Goal: Transaction & Acquisition: Register for event/course

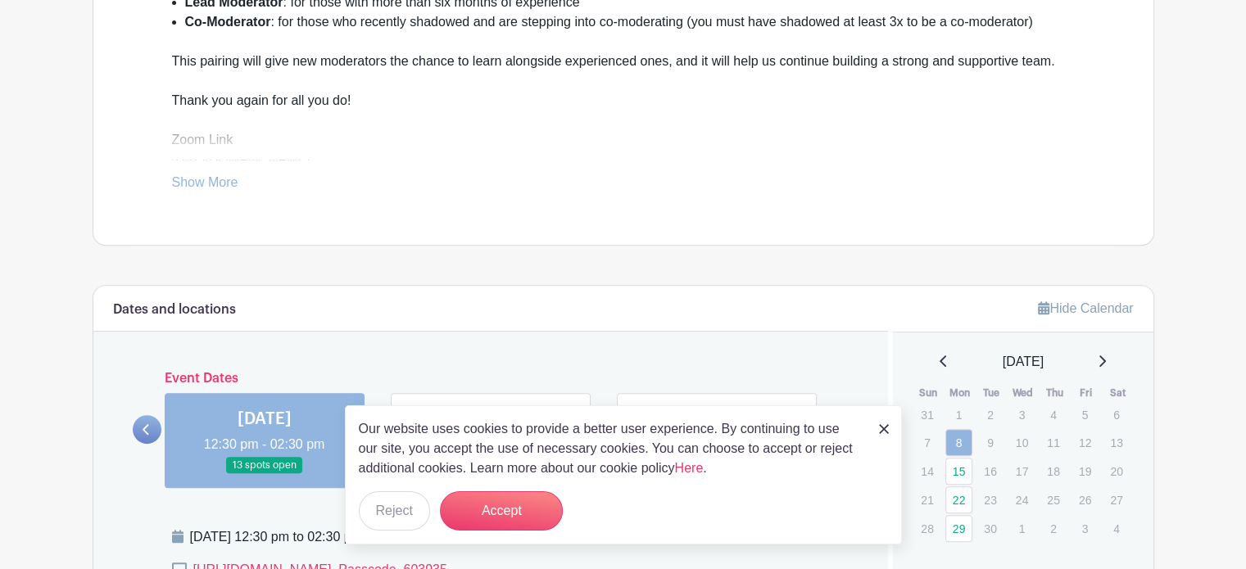
scroll to position [646, 0]
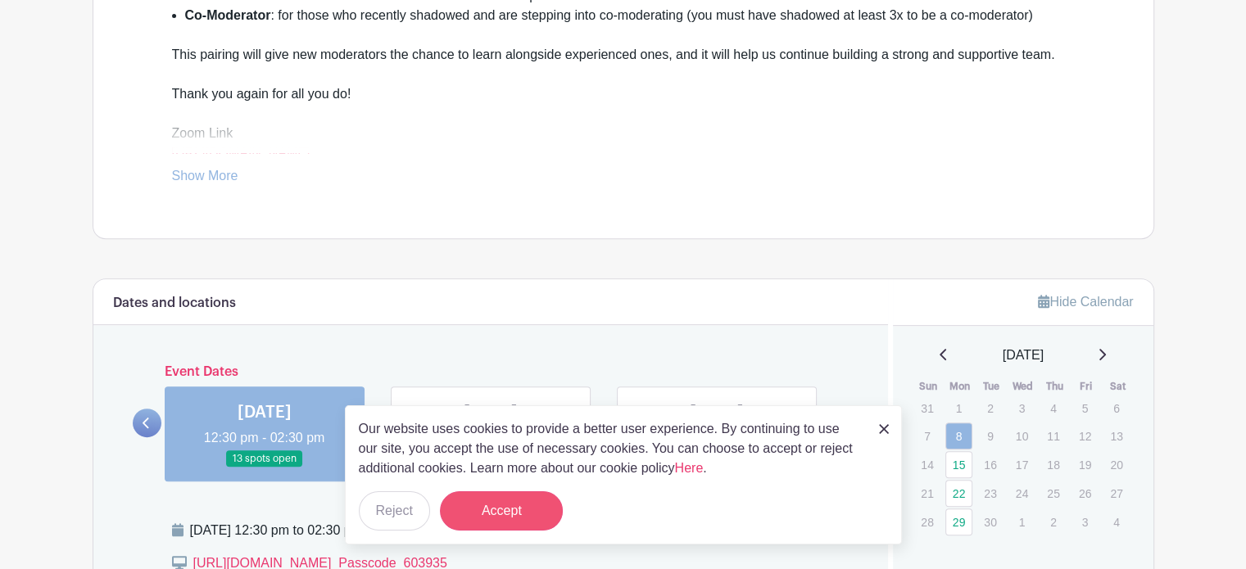
click at [496, 516] on button "Accept" at bounding box center [501, 510] width 123 height 39
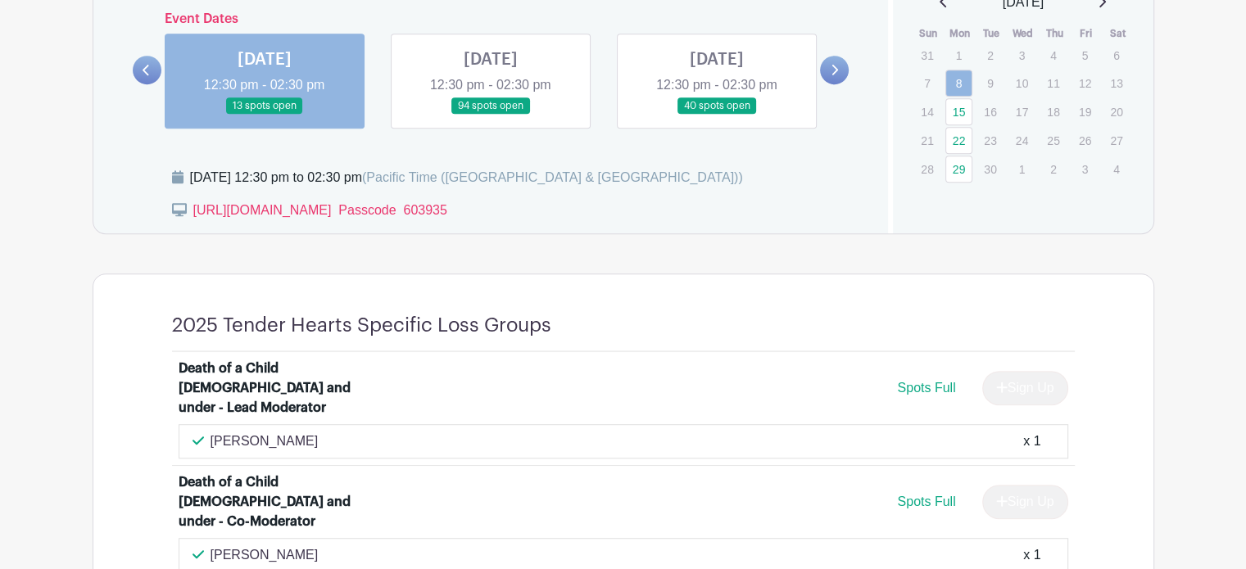
scroll to position [991, 0]
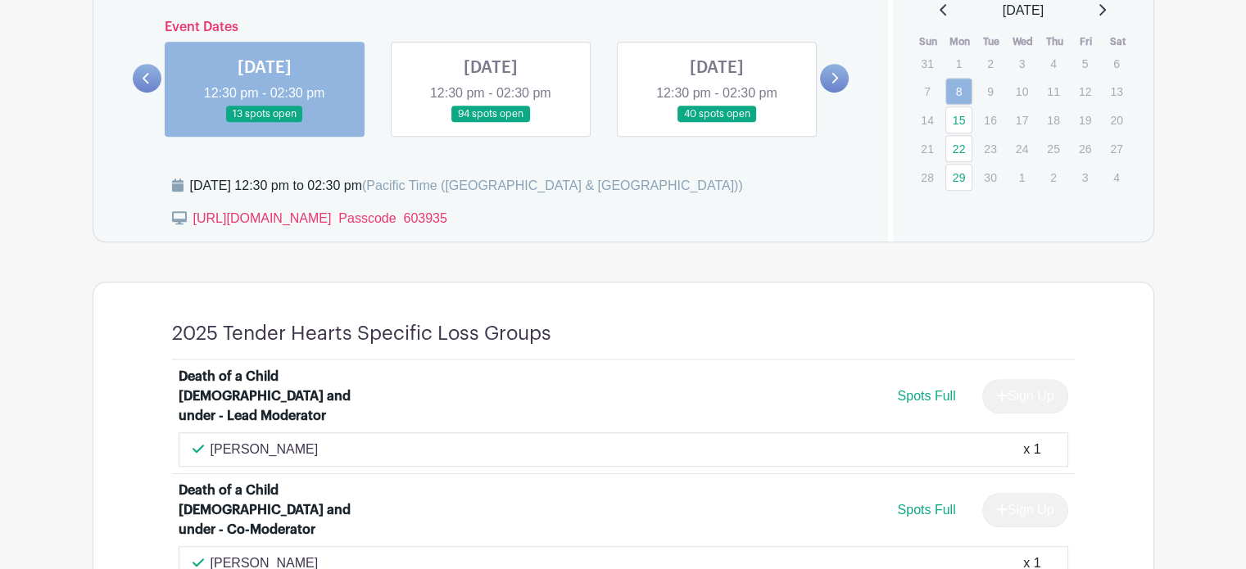
click at [491, 123] on link at bounding box center [491, 123] width 0 height 0
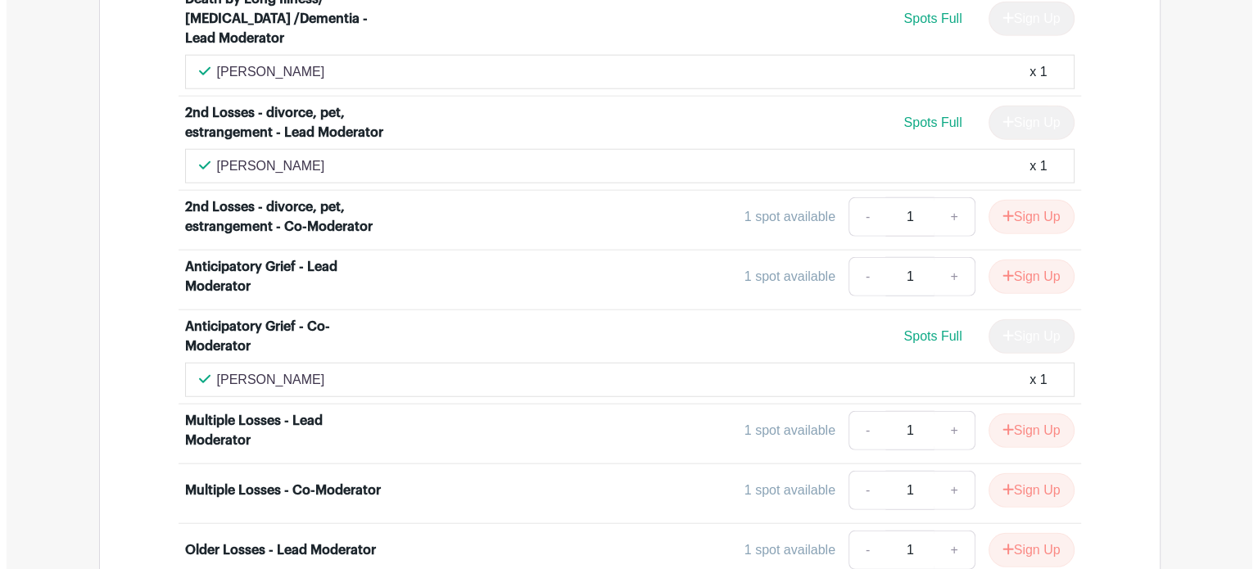
scroll to position [4249, 0]
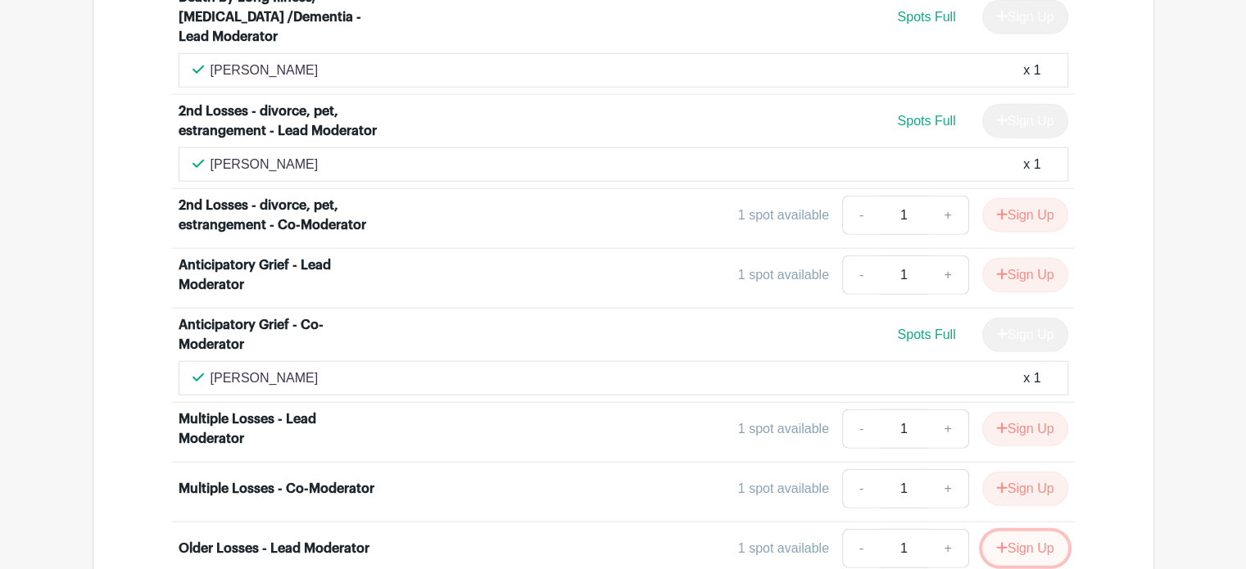
click at [1011, 532] on button "Sign Up" at bounding box center [1025, 549] width 86 height 34
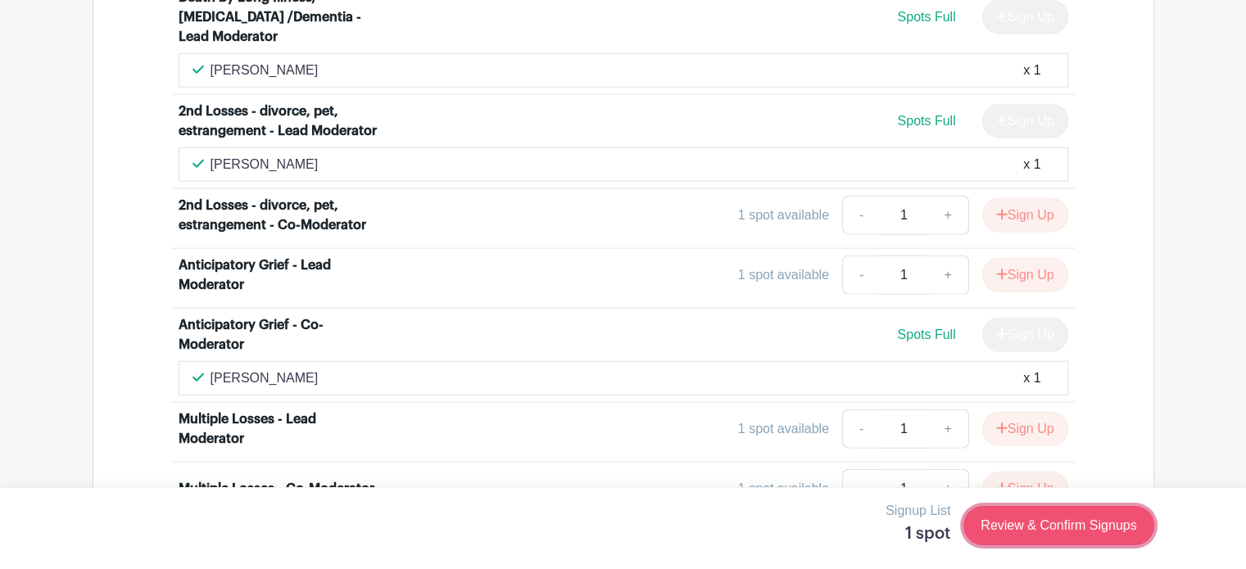
click at [1035, 528] on link "Review & Confirm Signups" at bounding box center [1058, 525] width 190 height 39
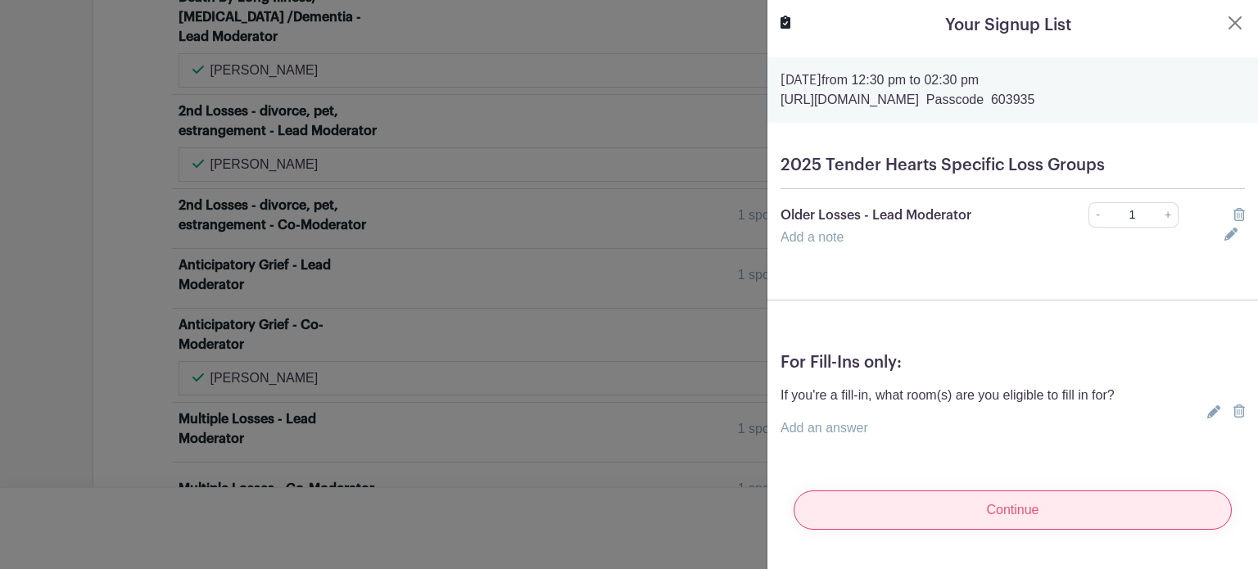
click at [1011, 514] on input "Continue" at bounding box center [1013, 510] width 438 height 39
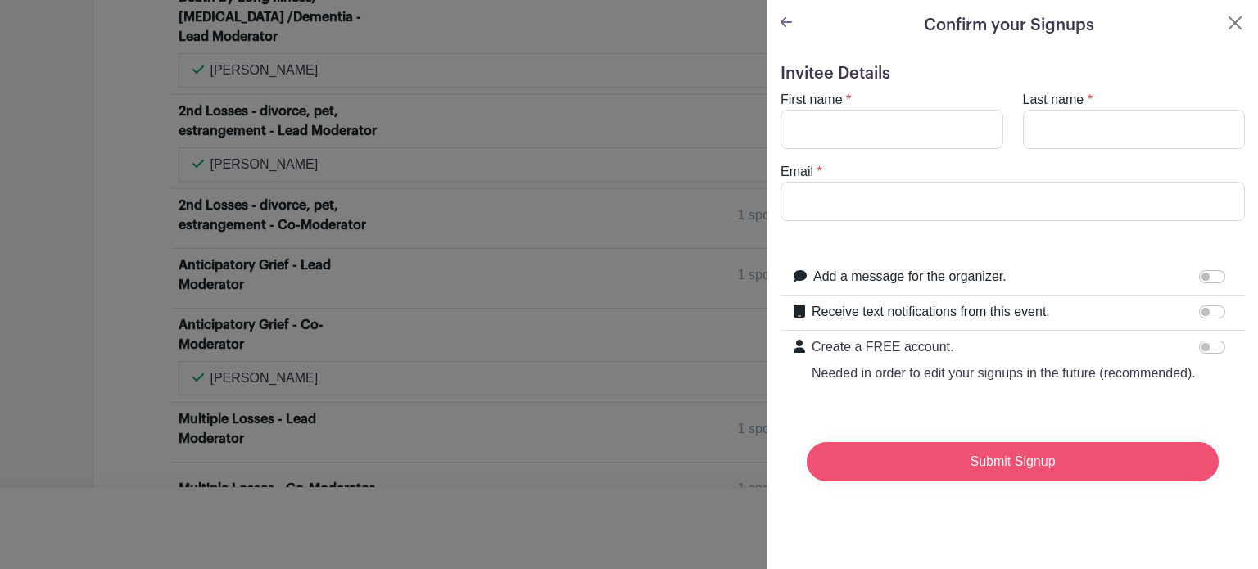
click at [996, 482] on input "Submit Signup" at bounding box center [1013, 461] width 412 height 39
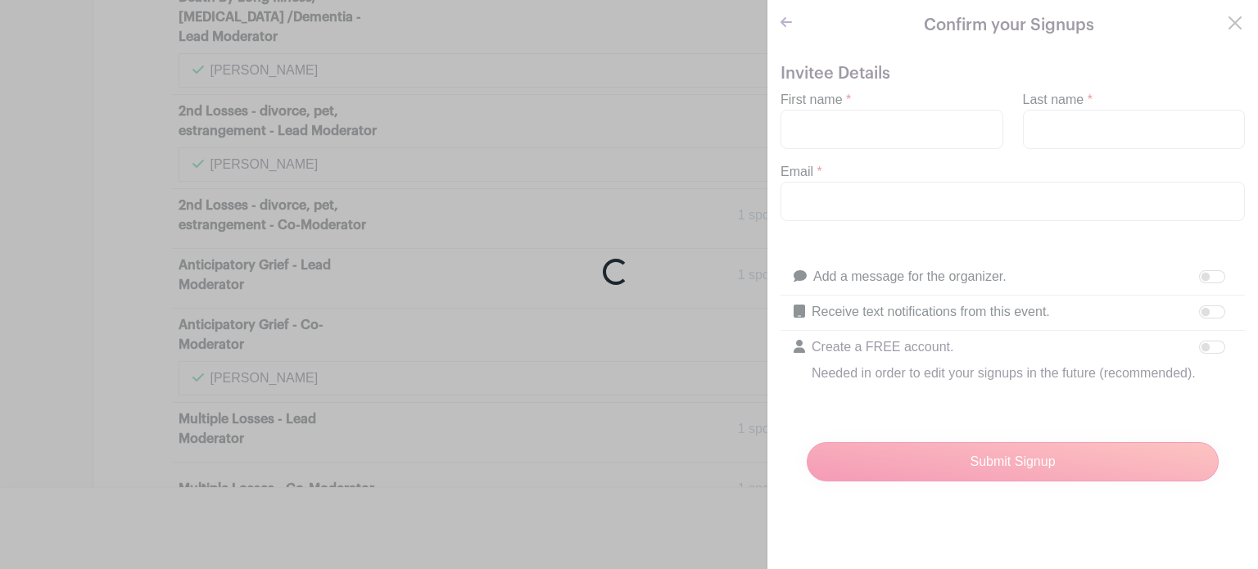
click at [840, 121] on div "Loading..." at bounding box center [629, 284] width 1258 height 569
click at [806, 120] on div "Loading..." at bounding box center [629, 284] width 1258 height 569
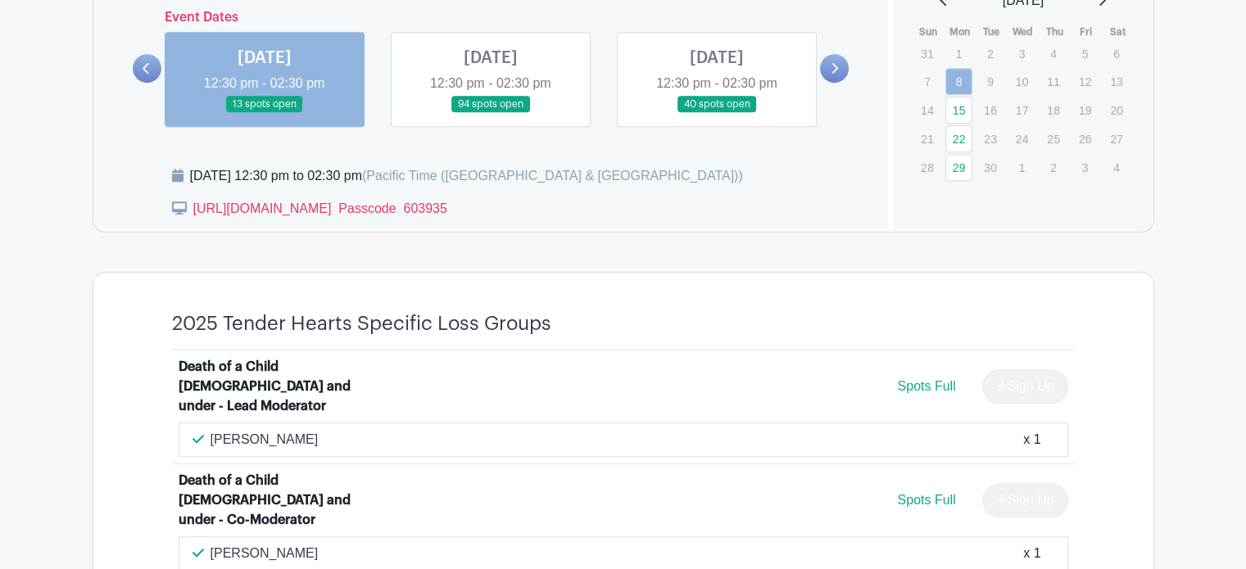
scroll to position [991, 0]
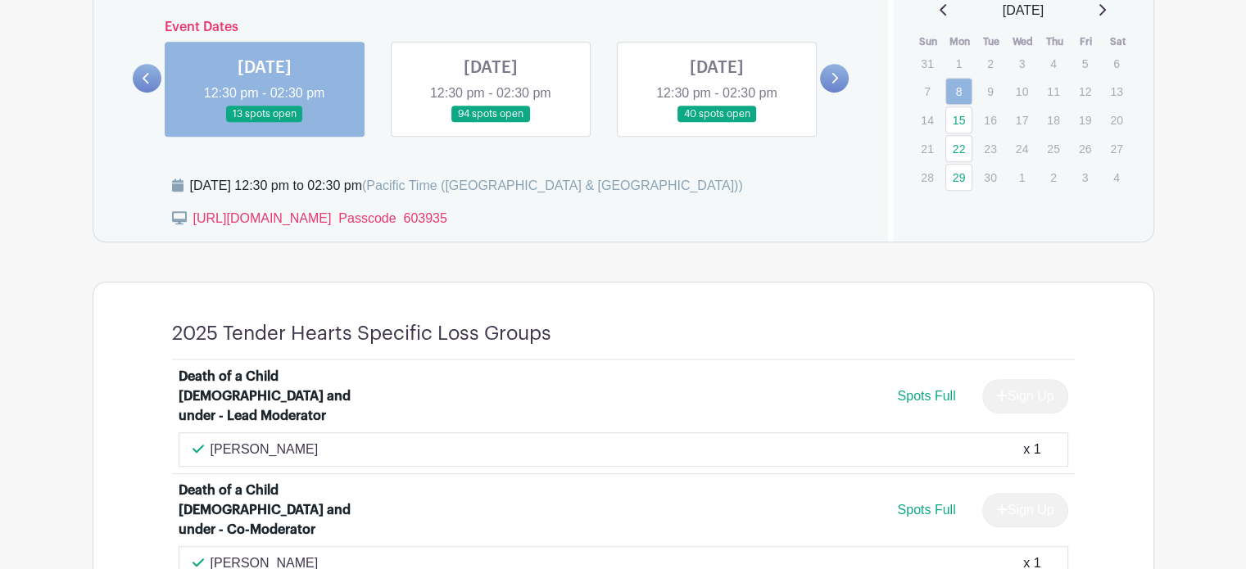
click at [491, 123] on link at bounding box center [491, 123] width 0 height 0
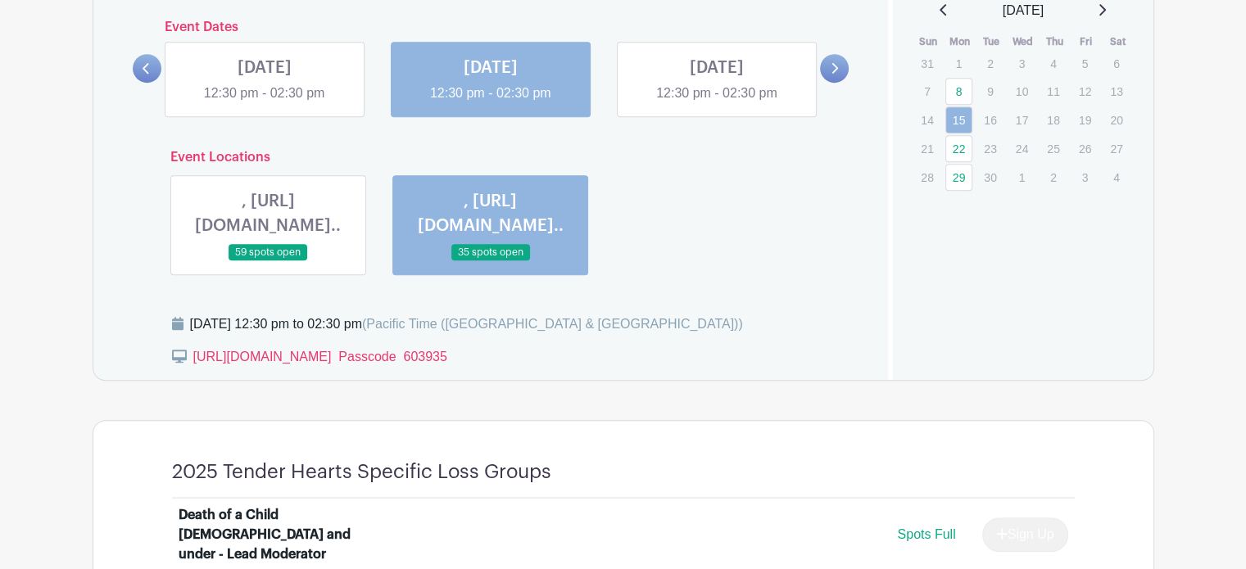
click at [491, 103] on link at bounding box center [491, 103] width 0 height 0
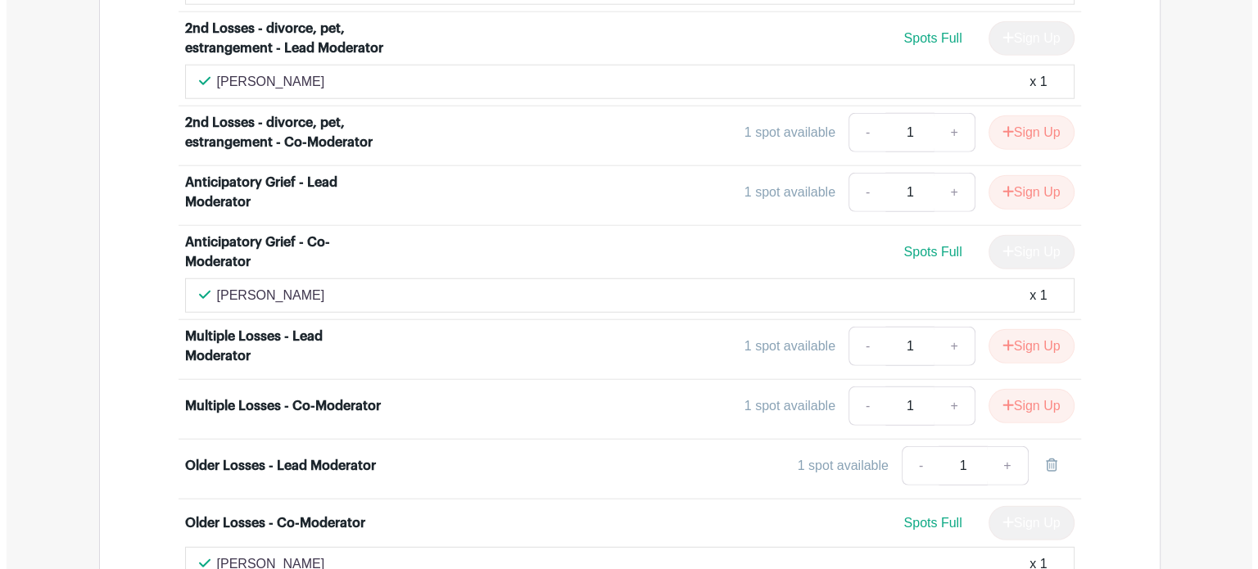
scroll to position [4358, 0]
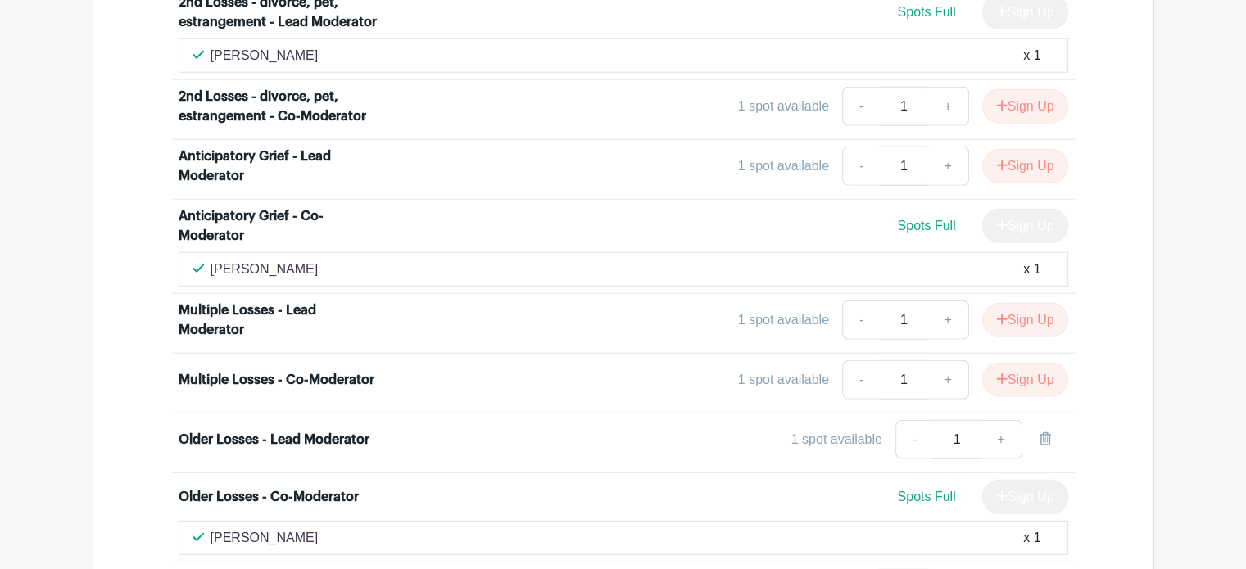
click at [945, 420] on input "1" at bounding box center [956, 439] width 49 height 39
click at [999, 420] on link "+" at bounding box center [1001, 439] width 41 height 39
click at [759, 420] on div "1 spot available - 1 +" at bounding box center [735, 439] width 668 height 39
click at [1043, 433] on icon at bounding box center [1044, 439] width 11 height 13
click at [1019, 423] on button "Sign Up" at bounding box center [1025, 440] width 86 height 34
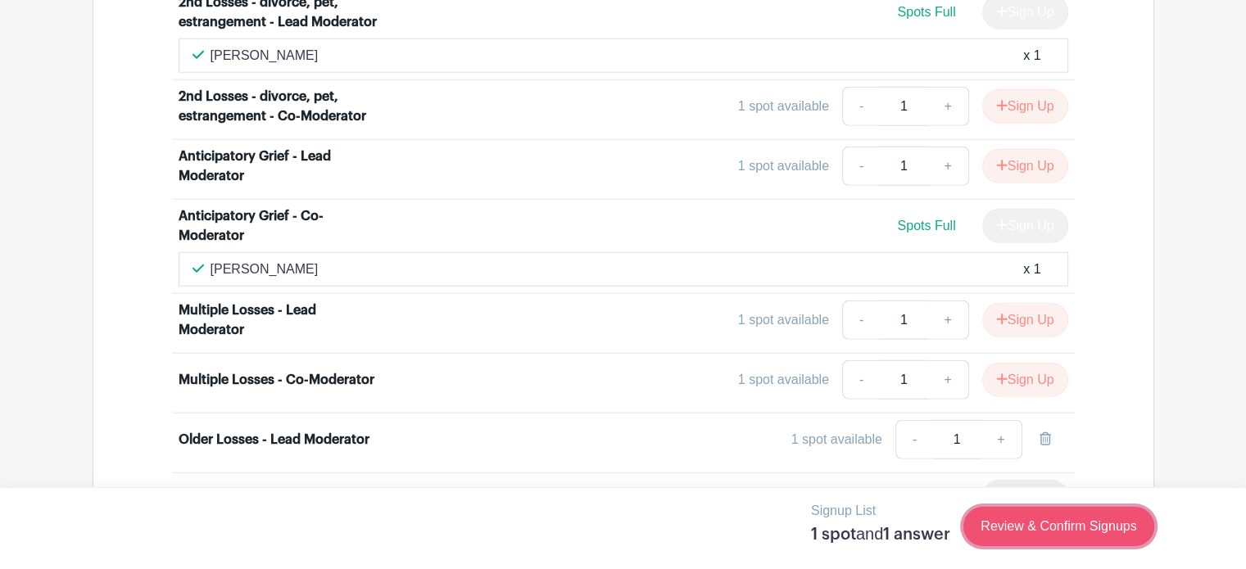
click at [1054, 528] on link "Review & Confirm Signups" at bounding box center [1058, 526] width 190 height 39
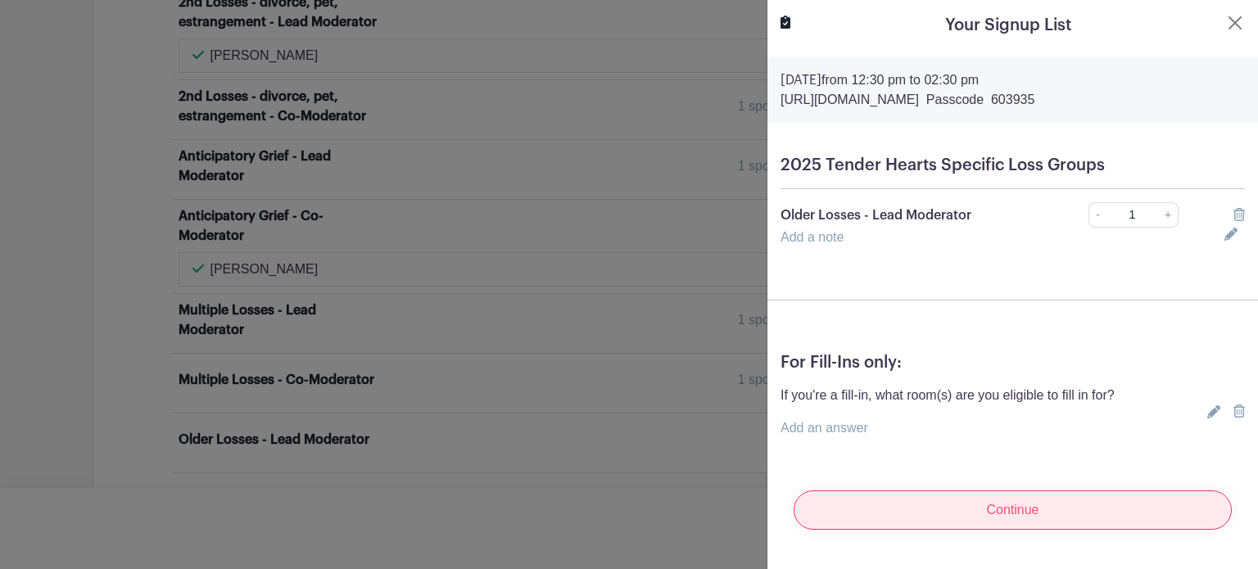
click at [989, 509] on input "Continue" at bounding box center [1013, 510] width 438 height 39
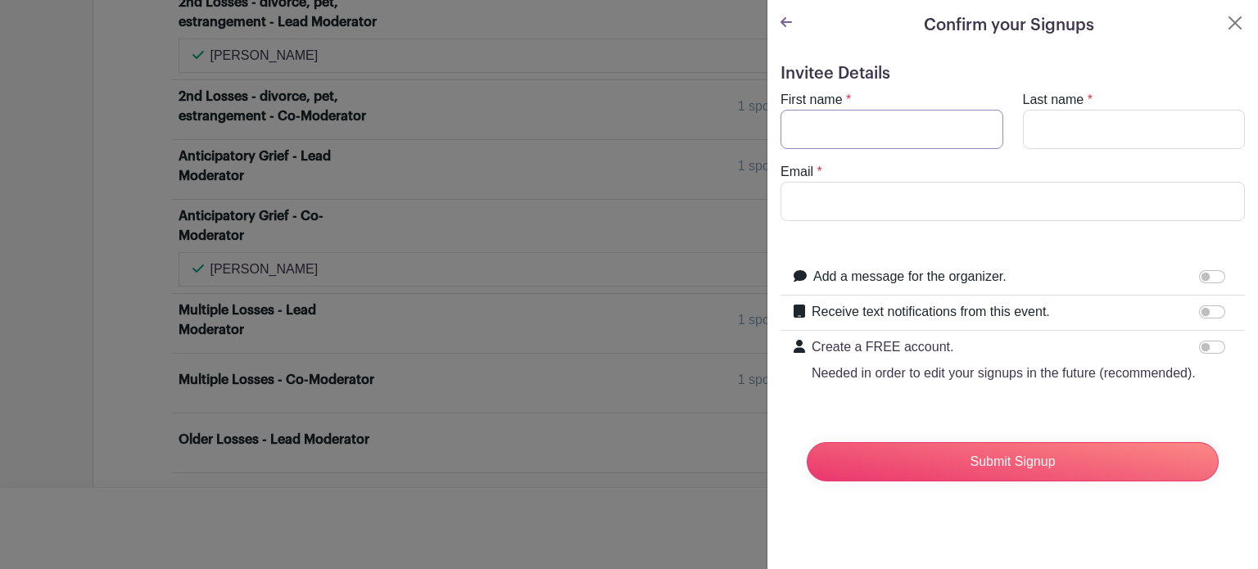
click at [863, 115] on input "First name" at bounding box center [892, 129] width 223 height 39
type input "Michelle"
click at [1065, 135] on input "Last name" at bounding box center [1134, 129] width 223 height 39
type input "Sullivan"
click at [839, 206] on input "Email" at bounding box center [1013, 201] width 464 height 39
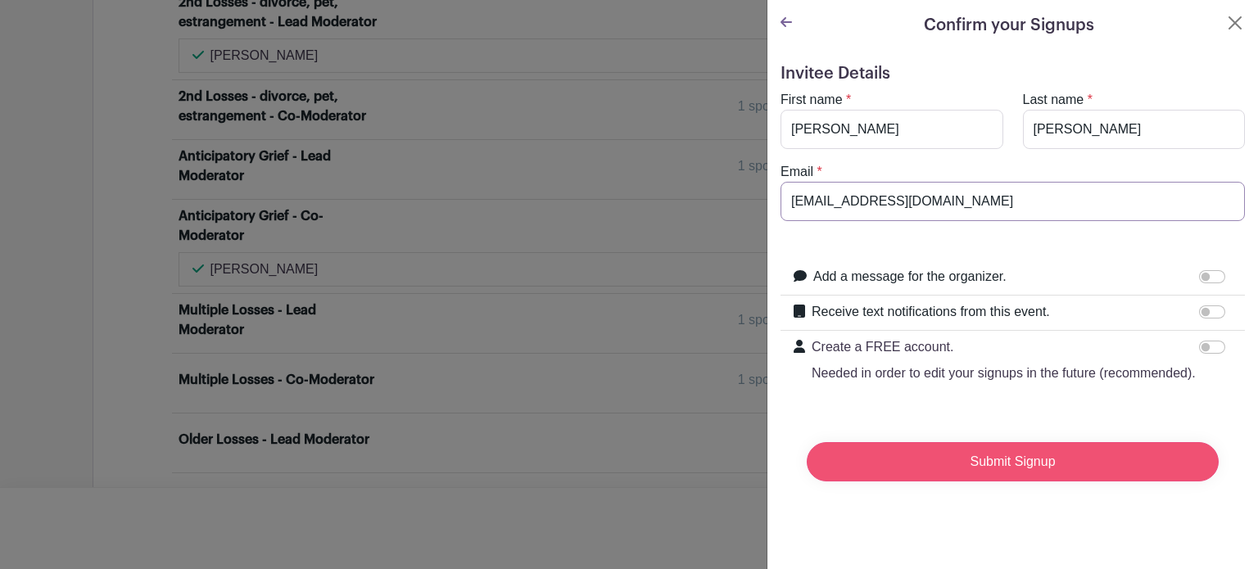
type input "theclarityjourney@gmail.com"
click at [830, 481] on input "Submit Signup" at bounding box center [1013, 461] width 412 height 39
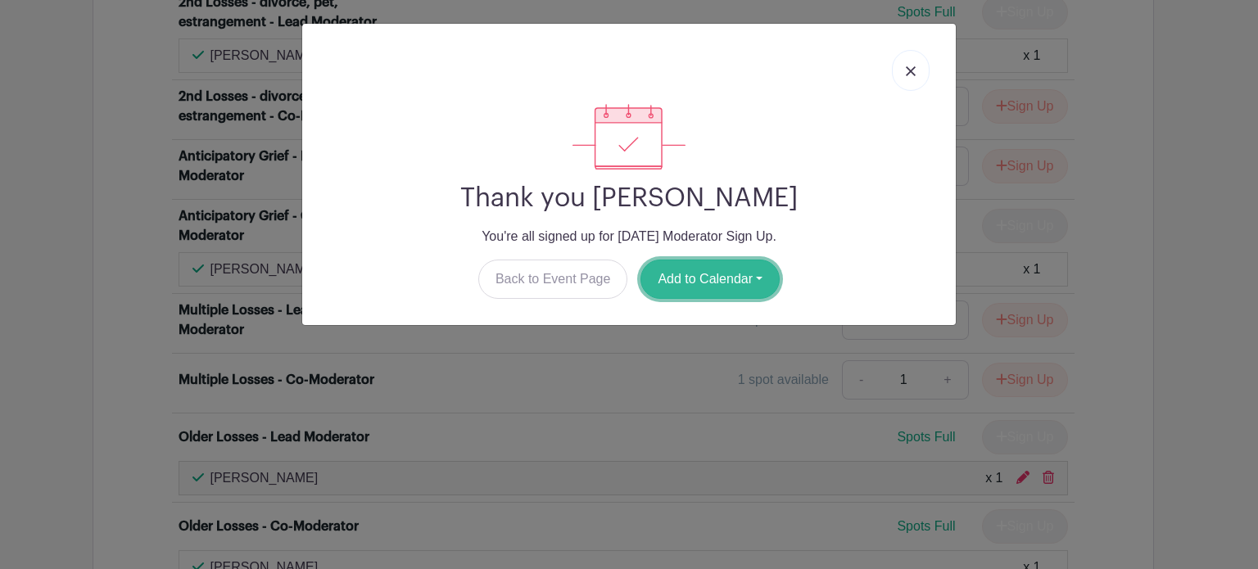
click at [698, 264] on button "Add to Calendar" at bounding box center [710, 279] width 139 height 39
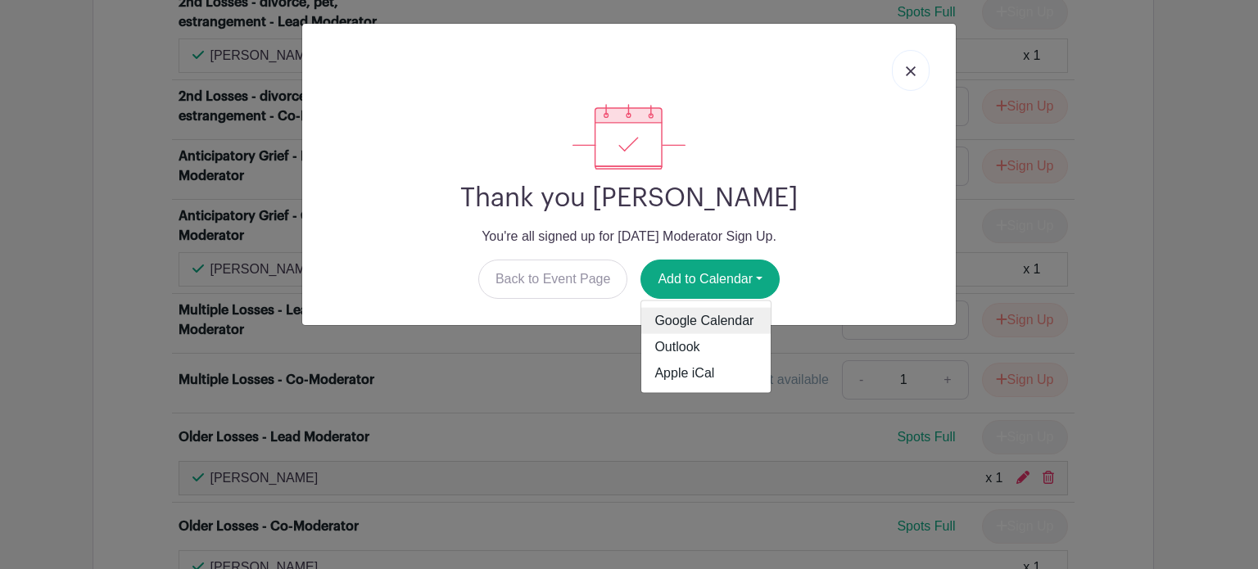
click at [684, 319] on link "Google Calendar" at bounding box center [705, 321] width 129 height 26
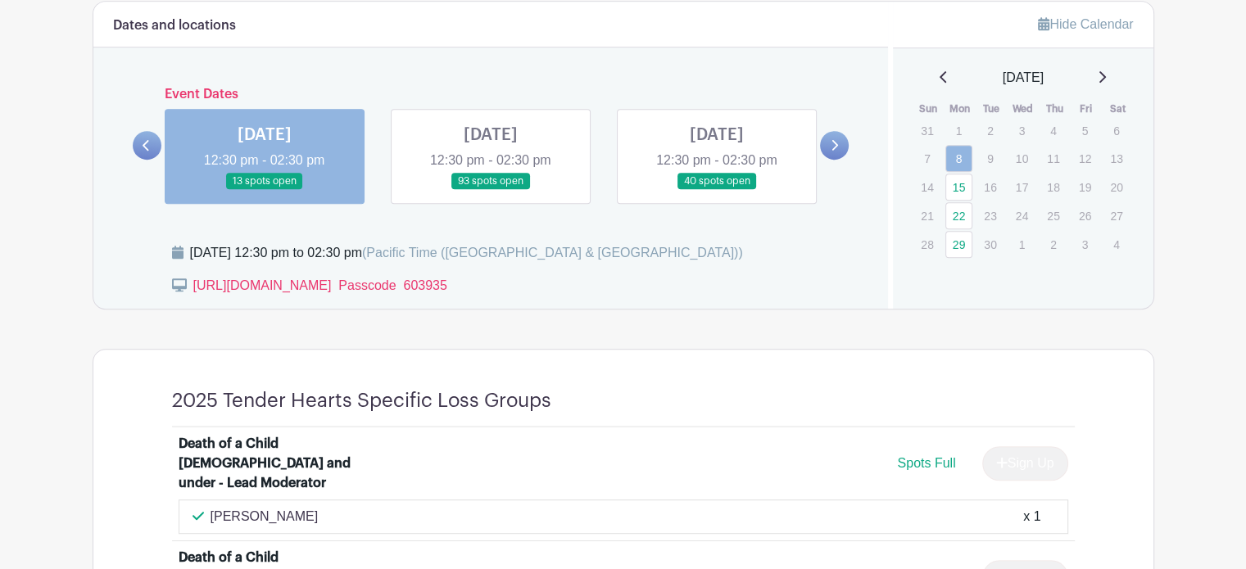
scroll to position [967, 0]
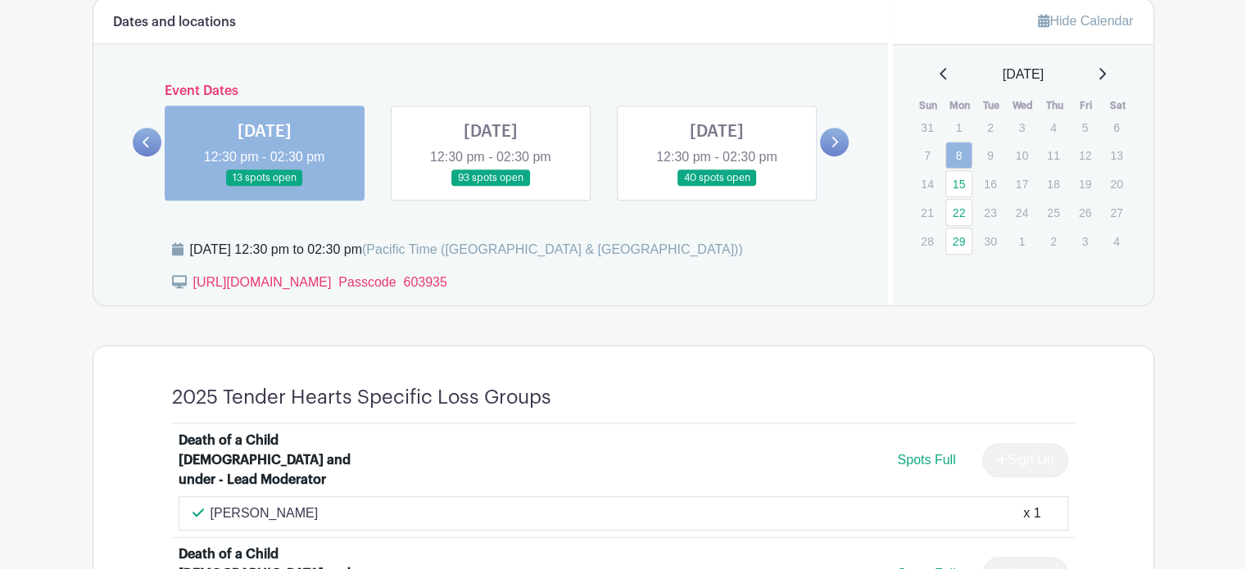
click at [717, 187] on link at bounding box center [717, 187] width 0 height 0
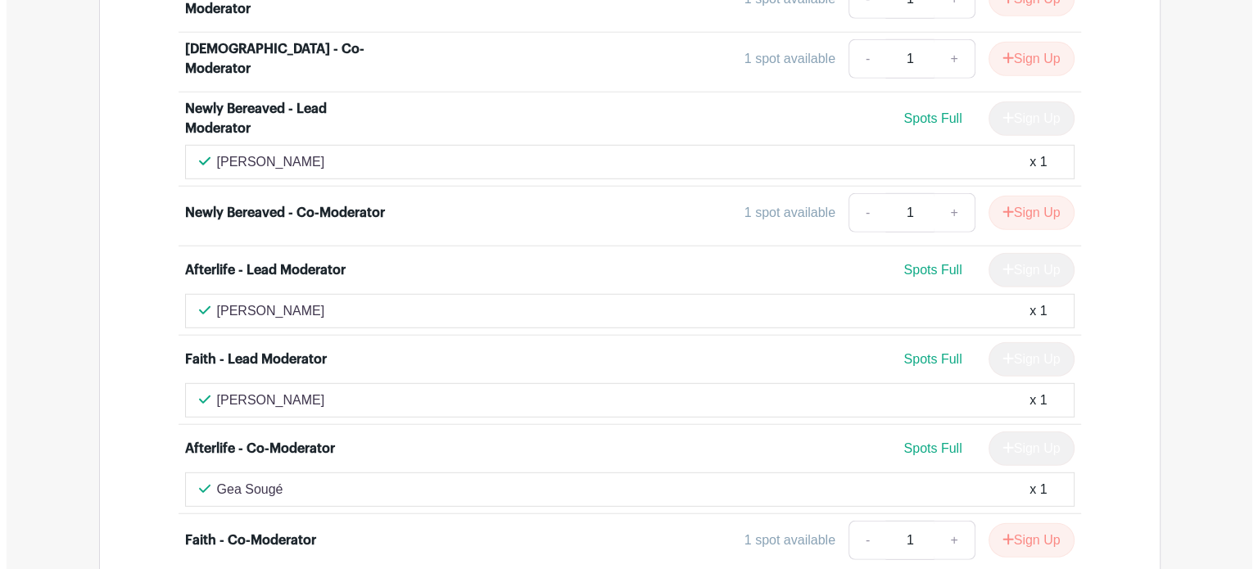
scroll to position [4702, 0]
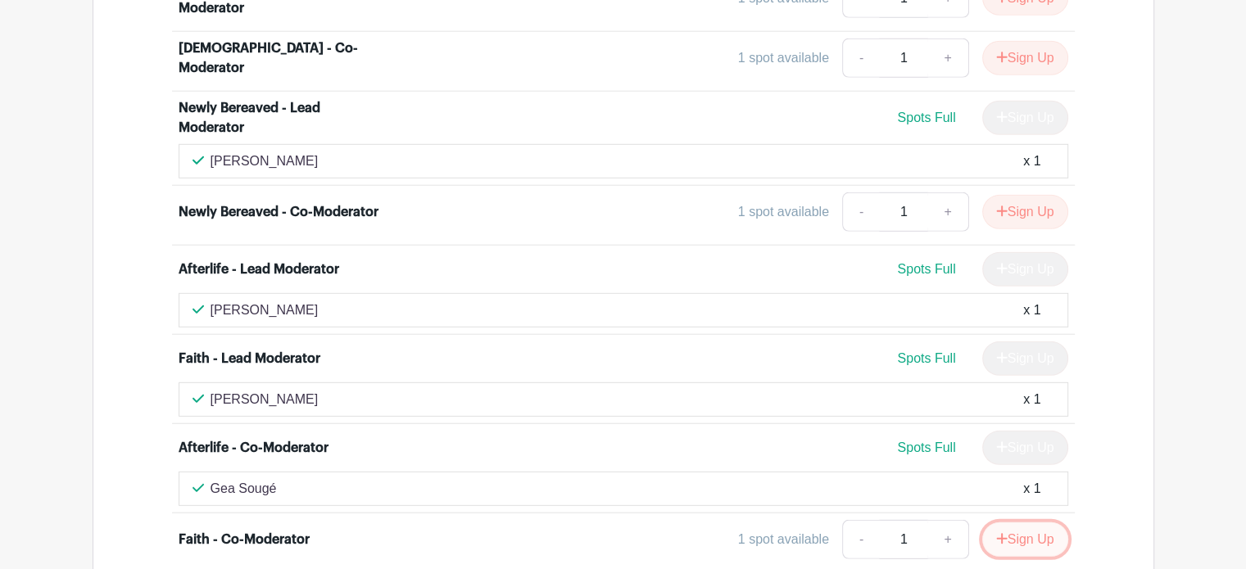
click at [1051, 523] on button "Sign Up" at bounding box center [1025, 540] width 86 height 34
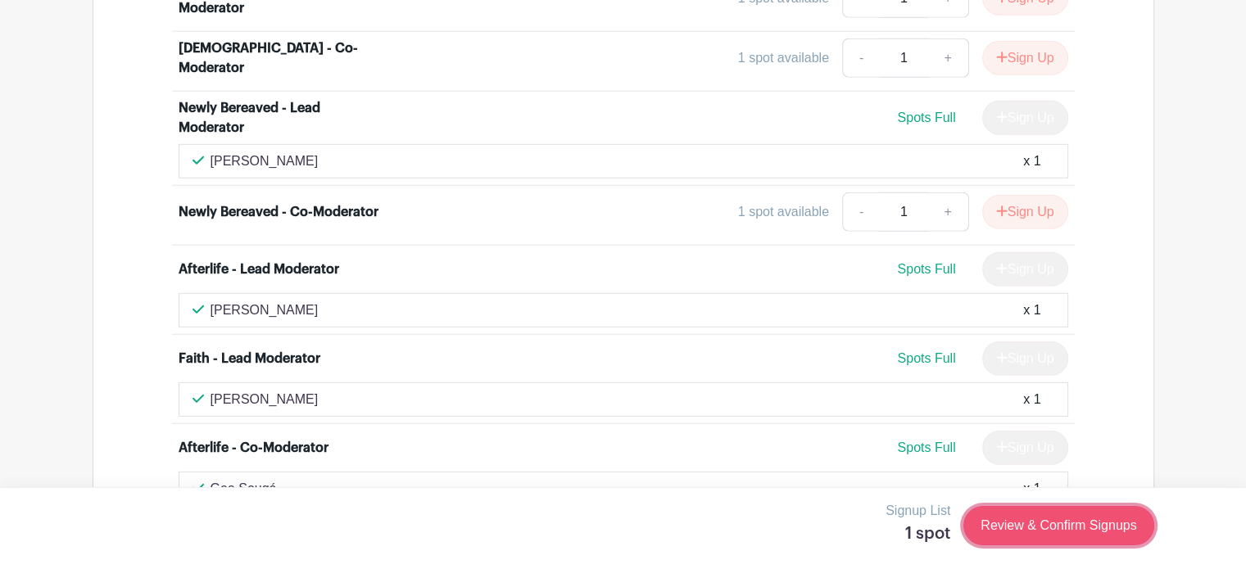
click at [1036, 523] on link "Review & Confirm Signups" at bounding box center [1058, 525] width 190 height 39
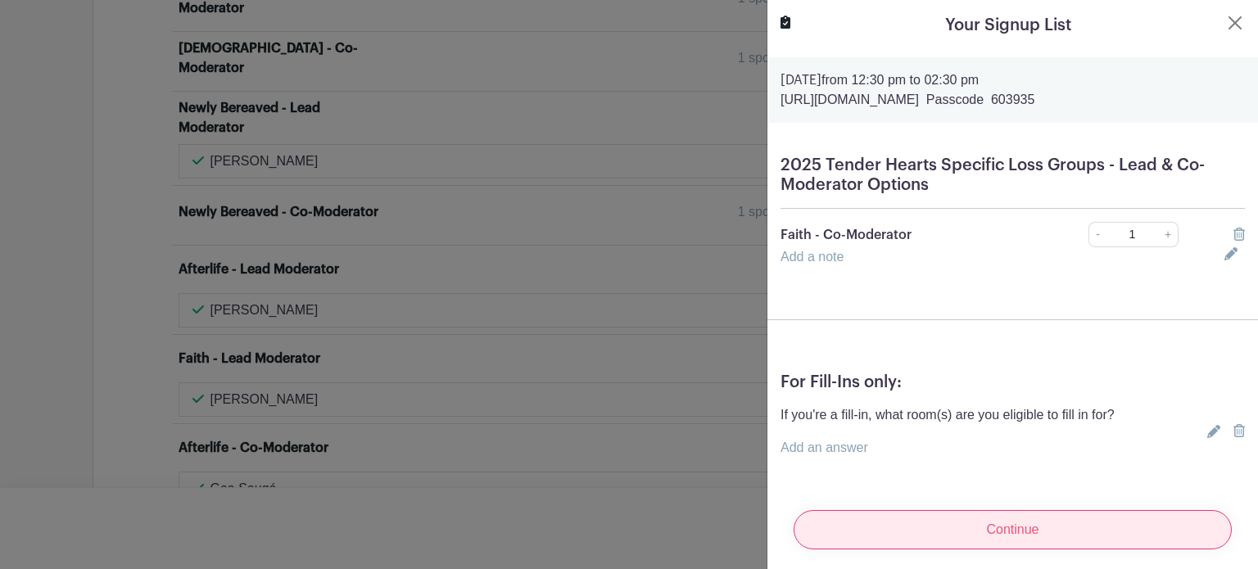
click at [919, 517] on input "Continue" at bounding box center [1013, 529] width 438 height 39
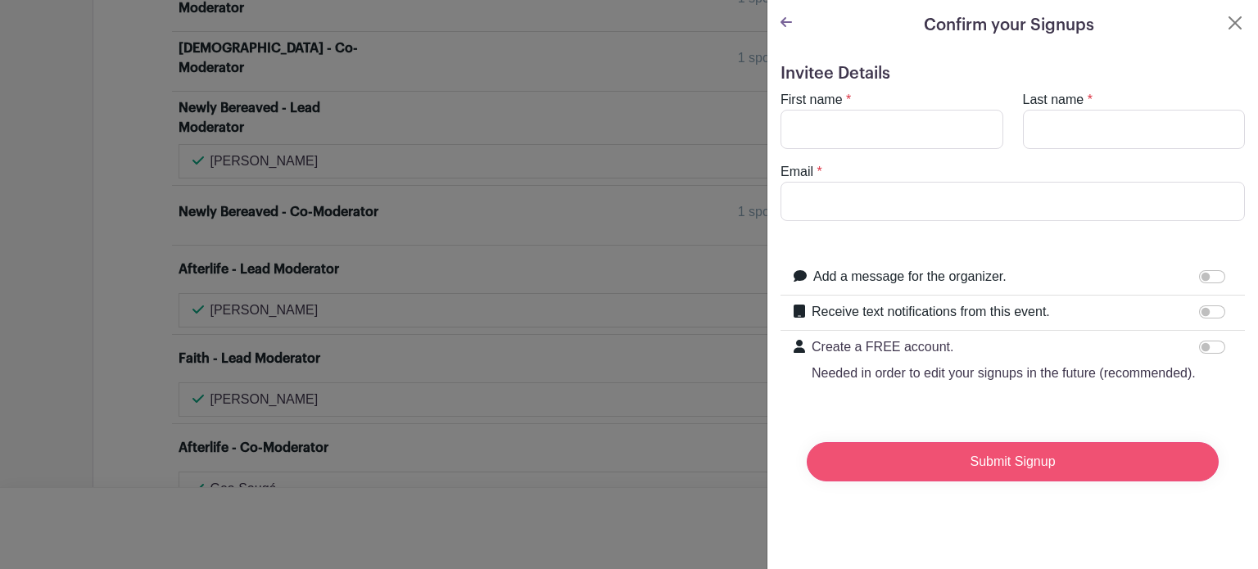
click at [928, 482] on input "Submit Signup" at bounding box center [1013, 461] width 412 height 39
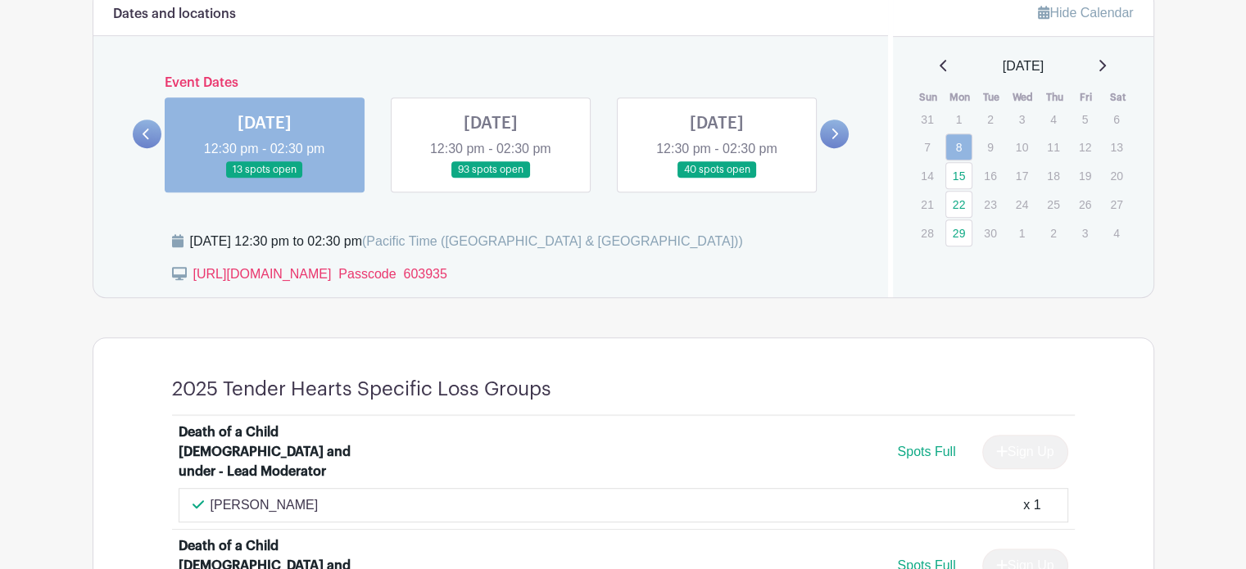
scroll to position [967, 0]
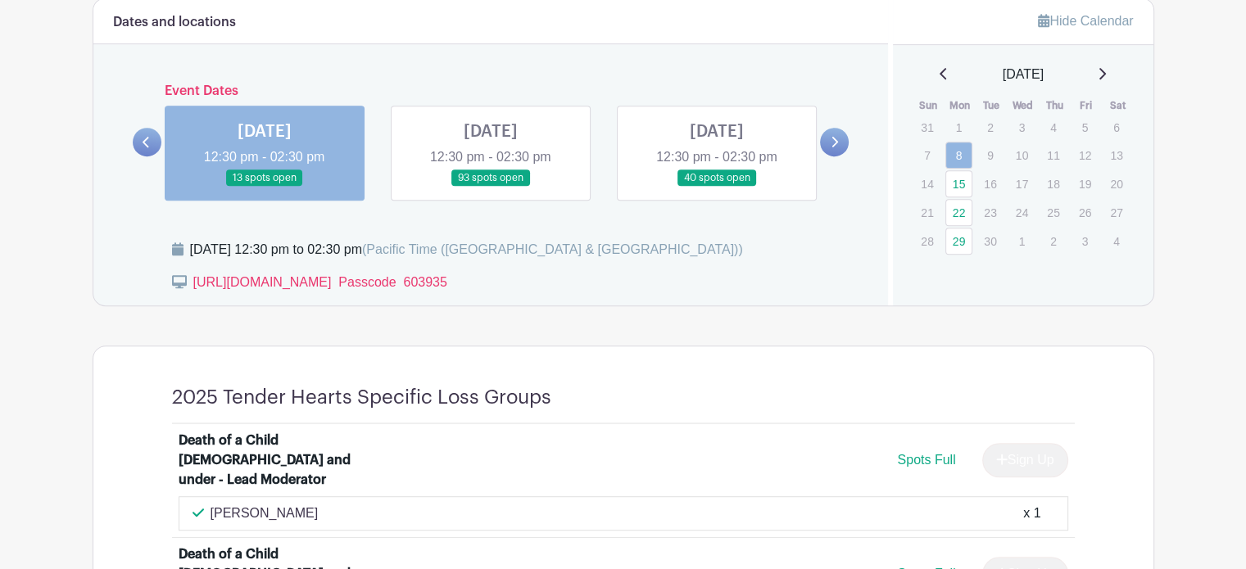
click at [717, 187] on link at bounding box center [717, 187] width 0 height 0
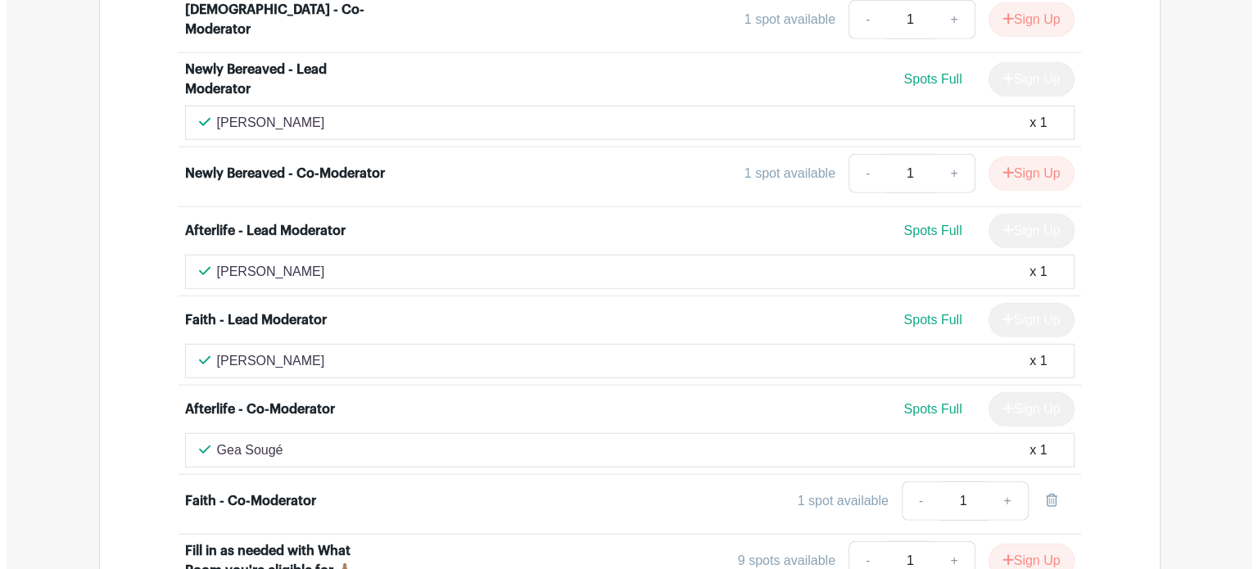
scroll to position [4747, 0]
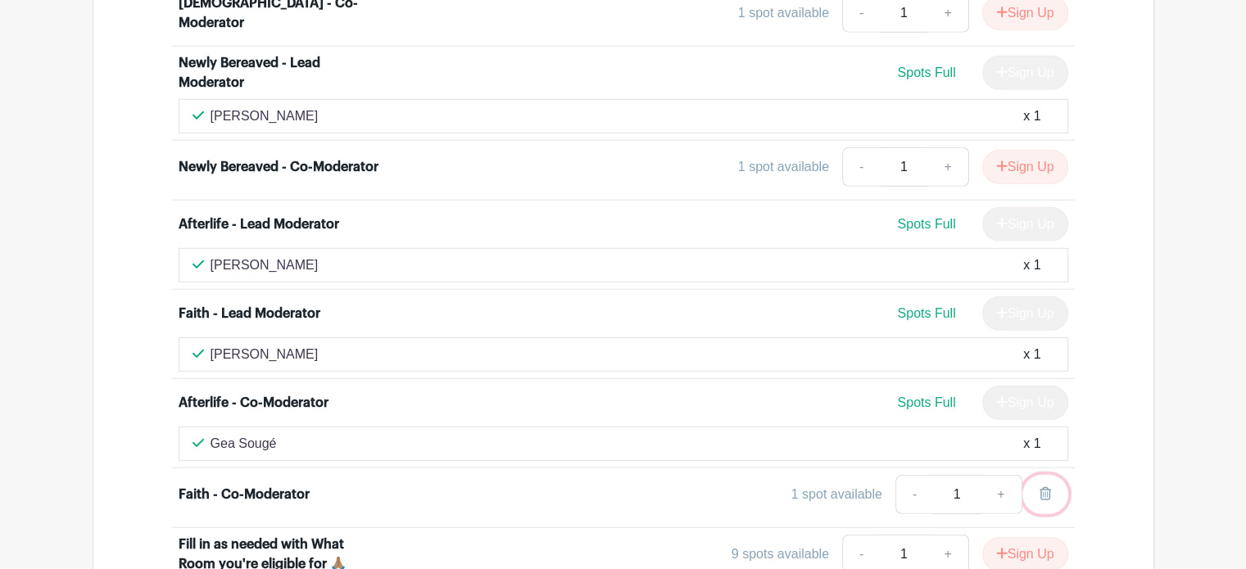
click at [1042, 487] on icon at bounding box center [1044, 493] width 11 height 13
click at [1016, 478] on button "Sign Up" at bounding box center [1025, 495] width 86 height 34
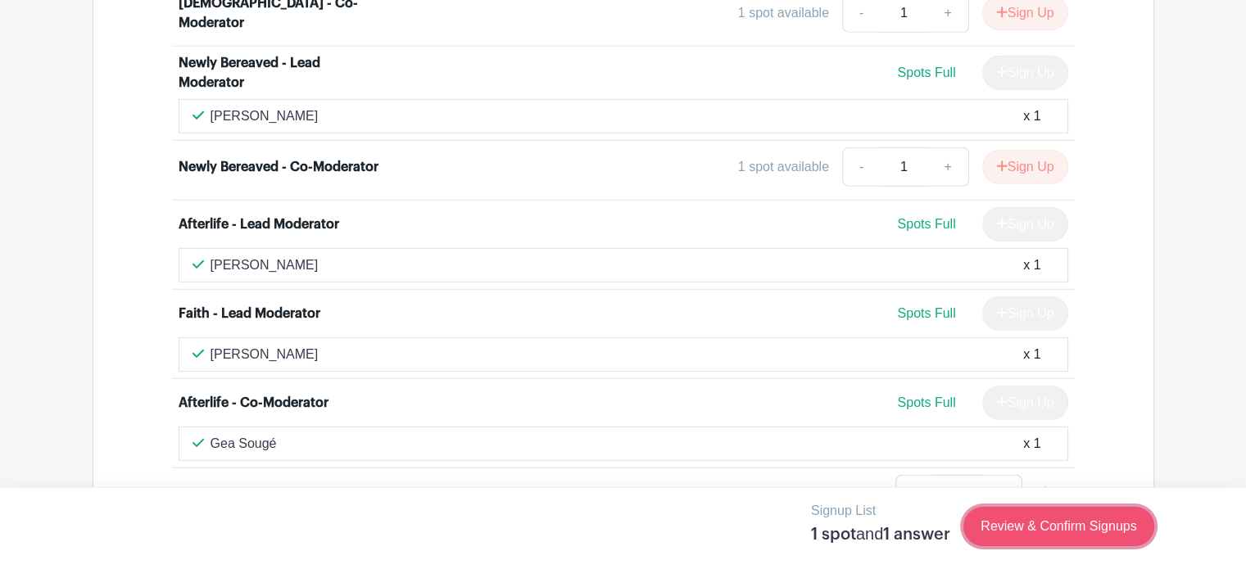
click at [1045, 523] on link "Review & Confirm Signups" at bounding box center [1058, 526] width 190 height 39
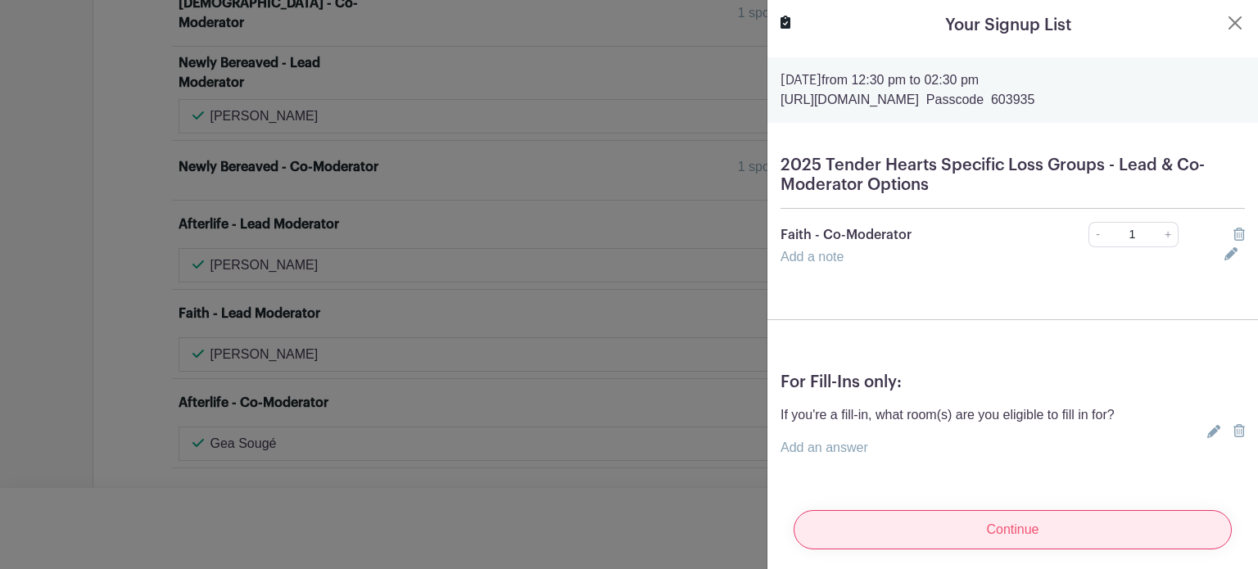
click at [1044, 524] on input "Continue" at bounding box center [1013, 529] width 438 height 39
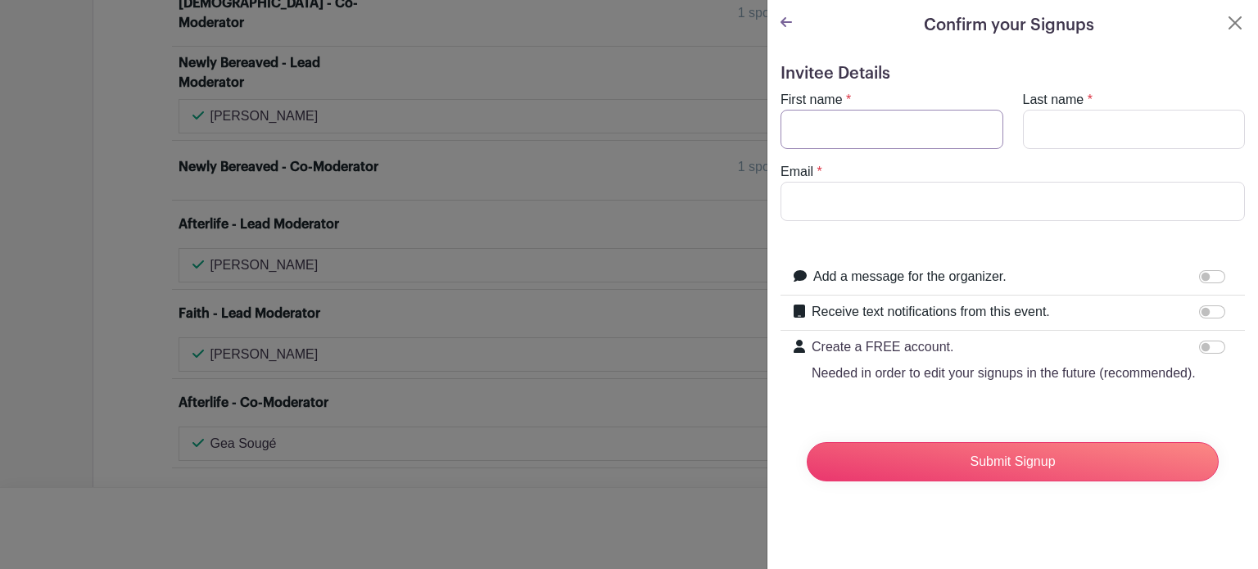
click at [845, 126] on input "First name" at bounding box center [892, 129] width 223 height 39
type input "Michelle"
click at [1083, 134] on input "Last name" at bounding box center [1134, 129] width 223 height 39
type input "Sullivan"
click at [859, 203] on input "Email" at bounding box center [1013, 201] width 464 height 39
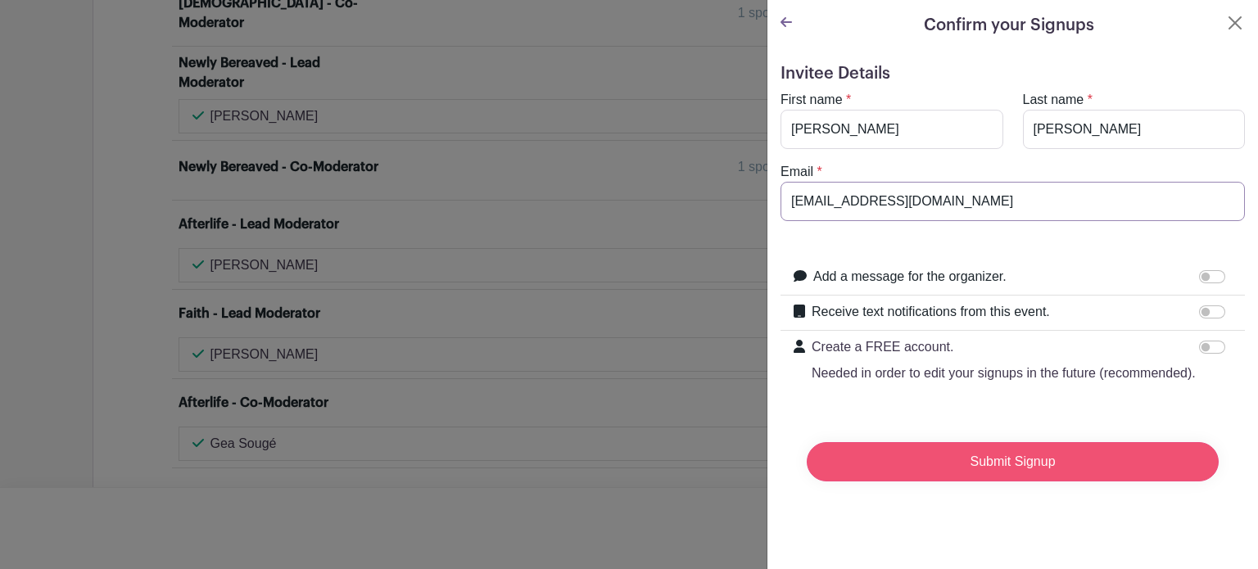
type input "theclarityjourney@gmail.com"
click at [953, 478] on input "Submit Signup" at bounding box center [1013, 461] width 412 height 39
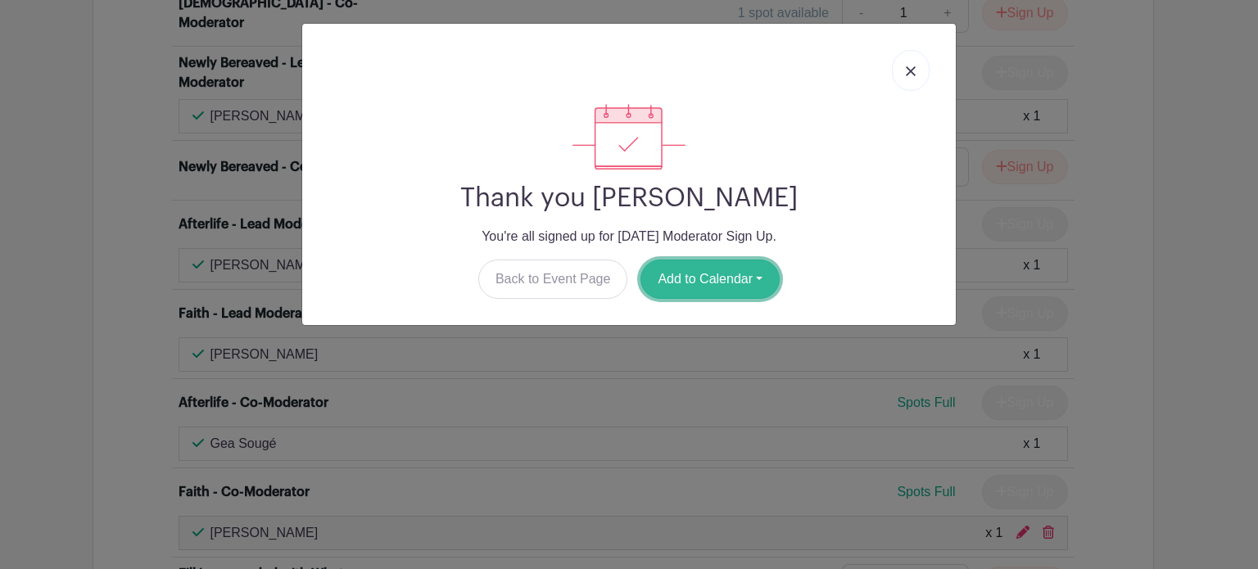
click at [746, 266] on button "Add to Calendar" at bounding box center [710, 279] width 139 height 39
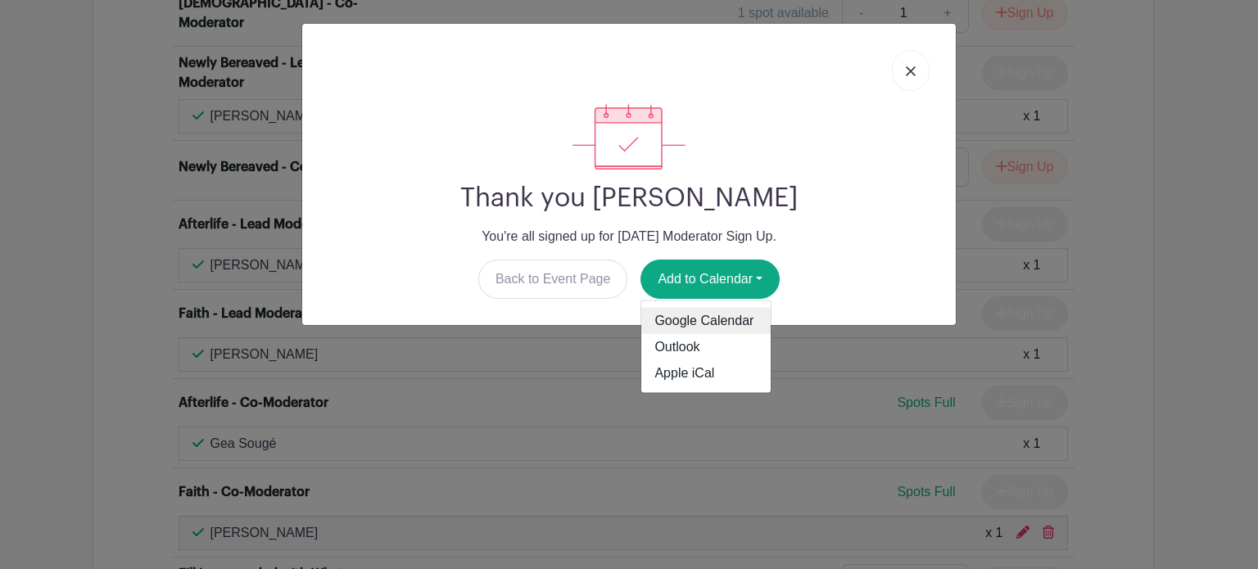
click at [696, 312] on link "Google Calendar" at bounding box center [705, 321] width 129 height 26
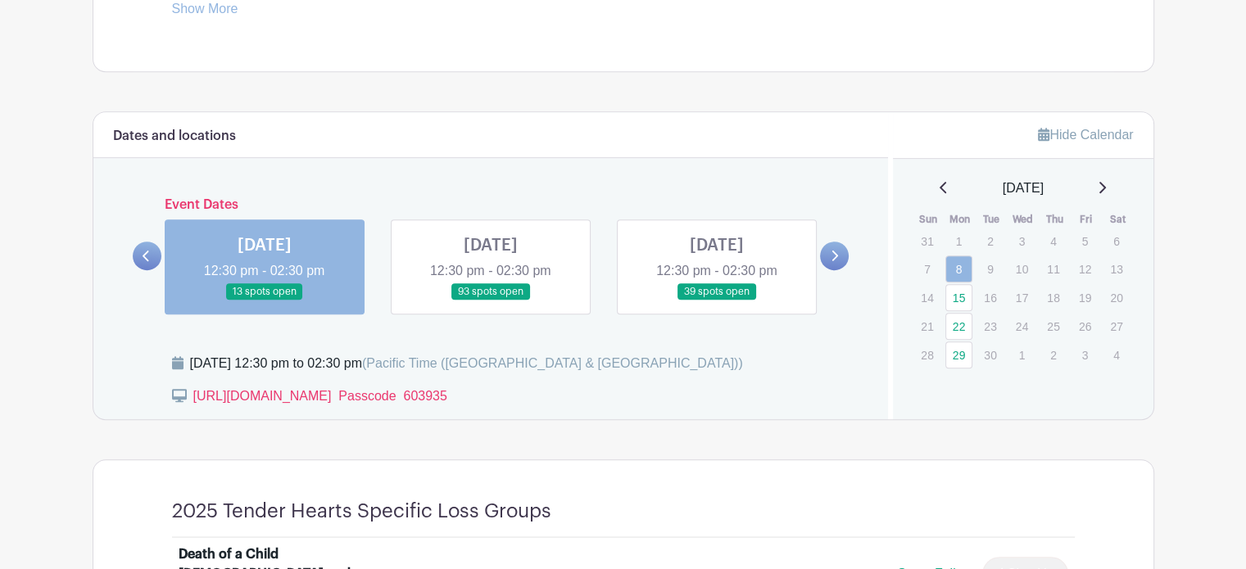
scroll to position [831, 0]
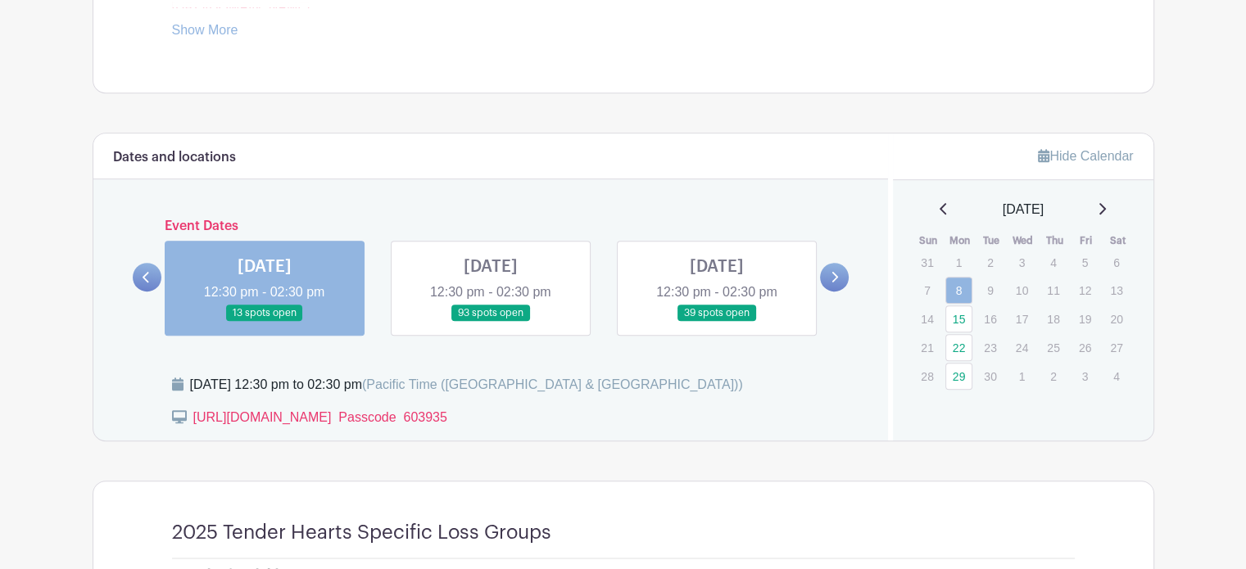
click at [717, 322] on link at bounding box center [717, 322] width 0 height 0
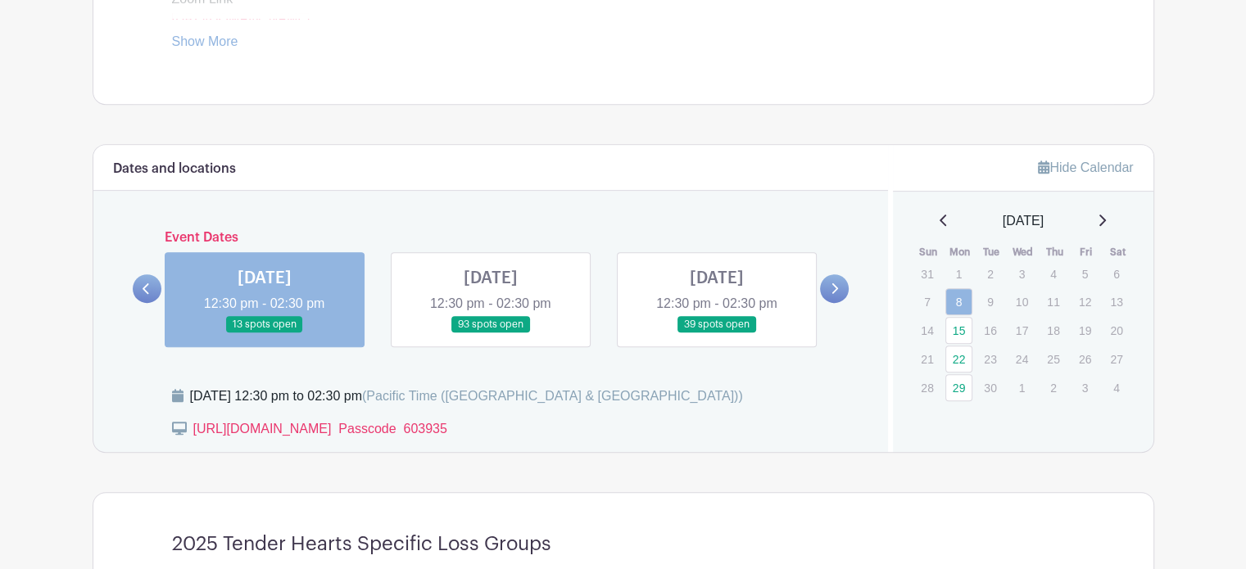
scroll to position [831, 0]
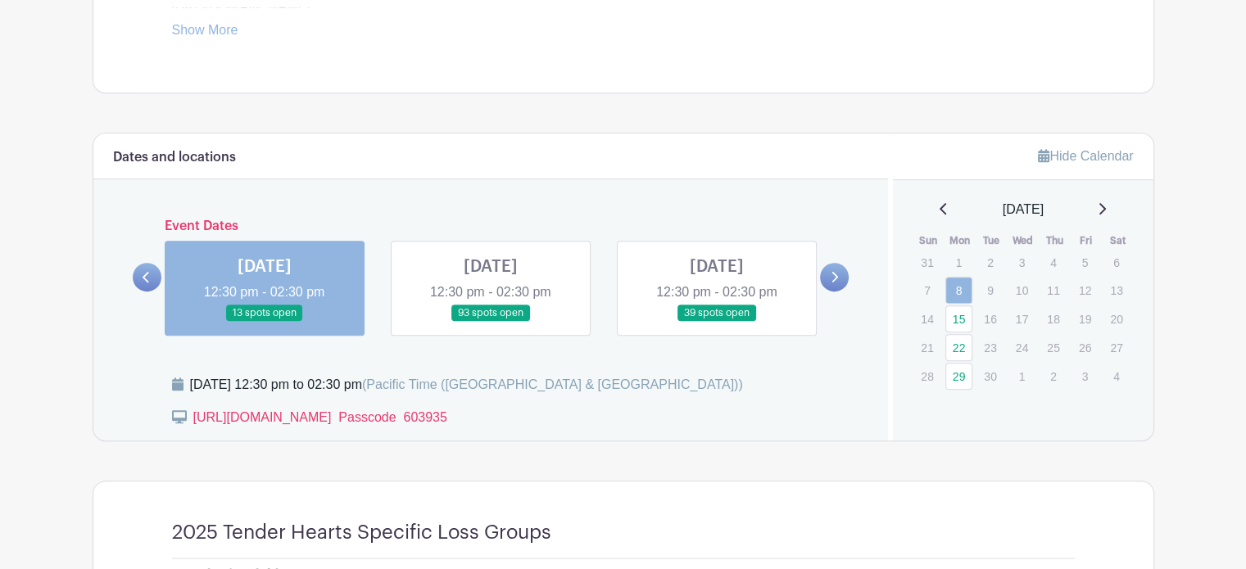
click at [828, 268] on link at bounding box center [834, 277] width 29 height 29
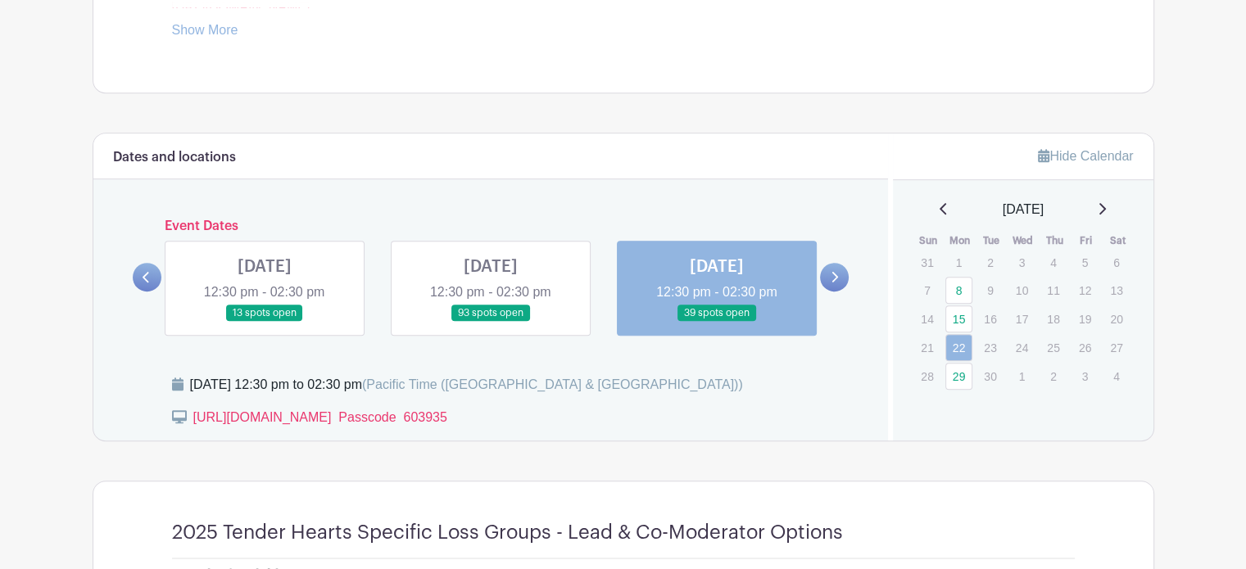
click at [831, 271] on icon at bounding box center [834, 277] width 7 height 12
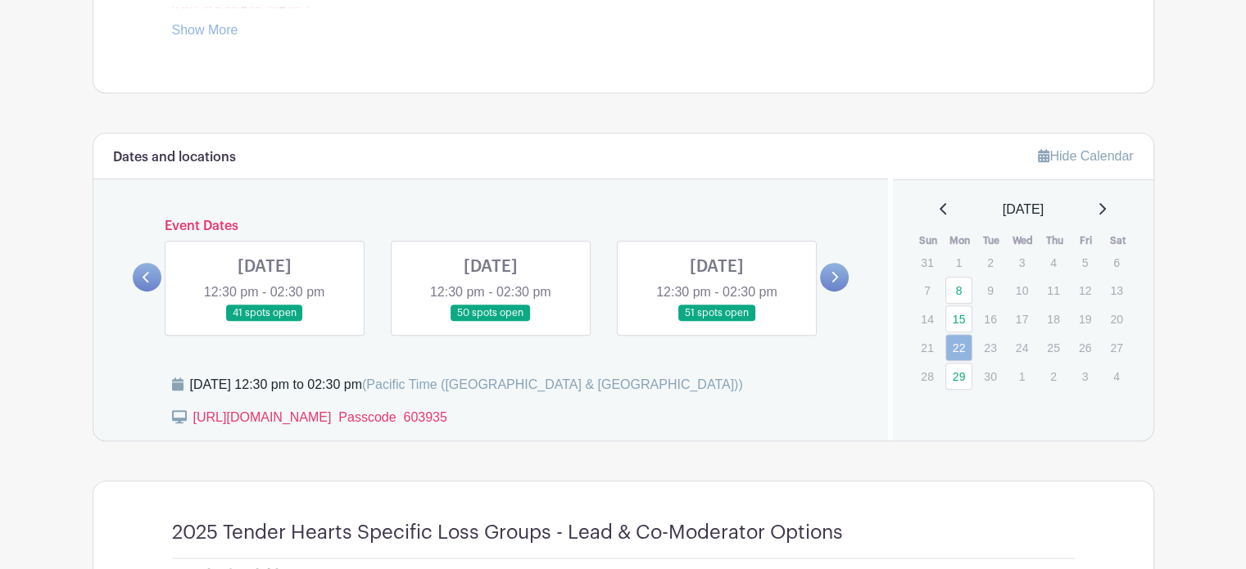
click at [265, 322] on link at bounding box center [265, 322] width 0 height 0
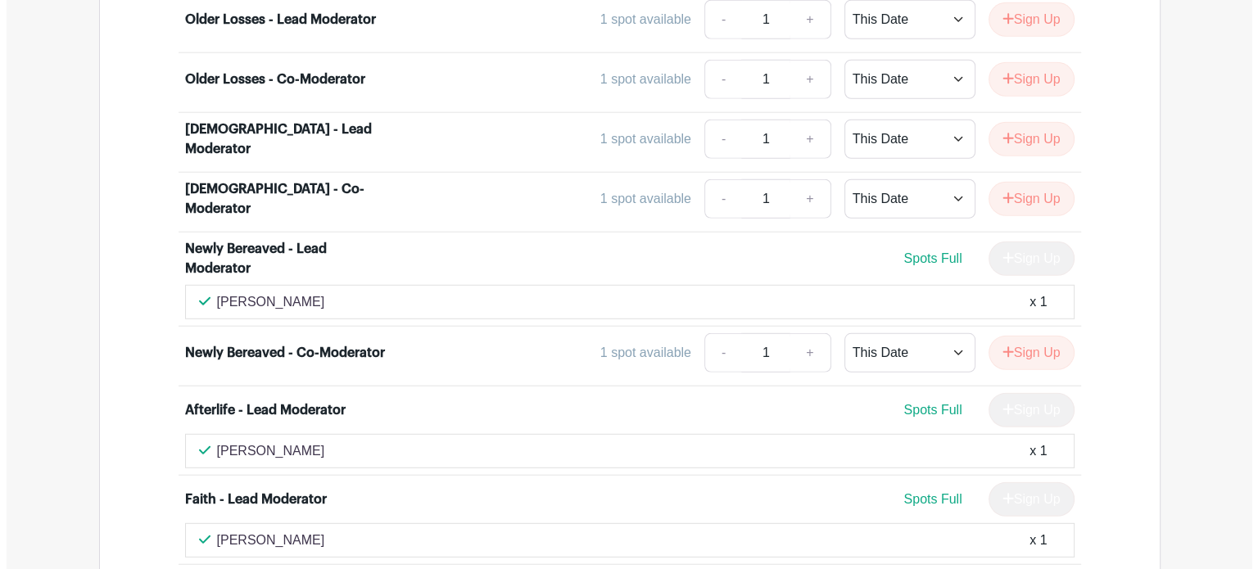
scroll to position [4545, 0]
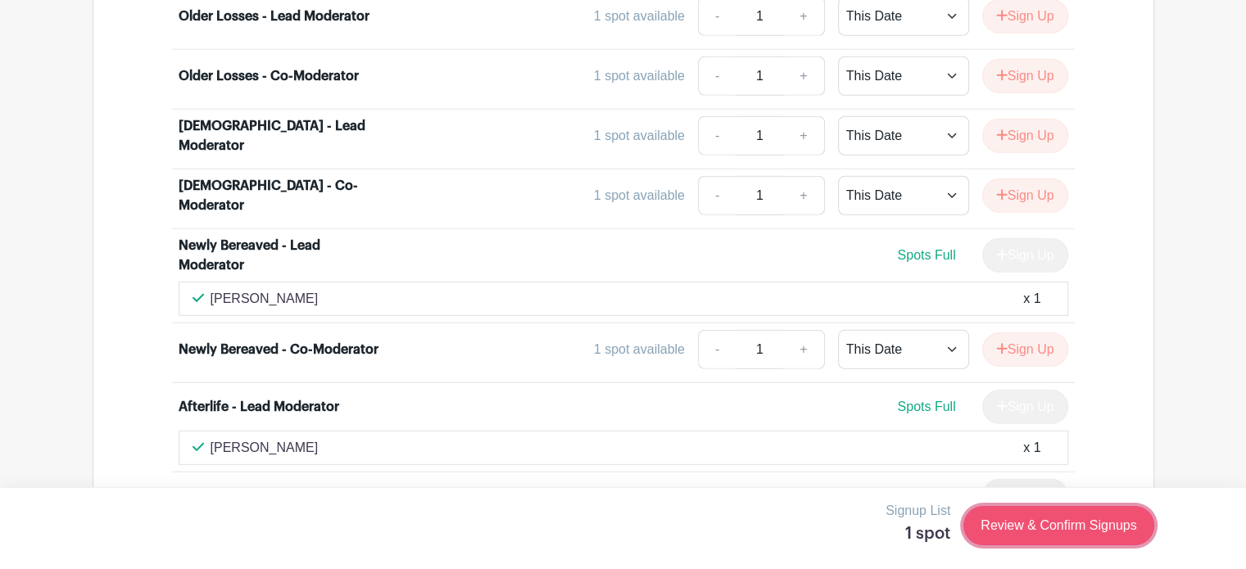
click at [1009, 530] on link "Review & Confirm Signups" at bounding box center [1058, 525] width 190 height 39
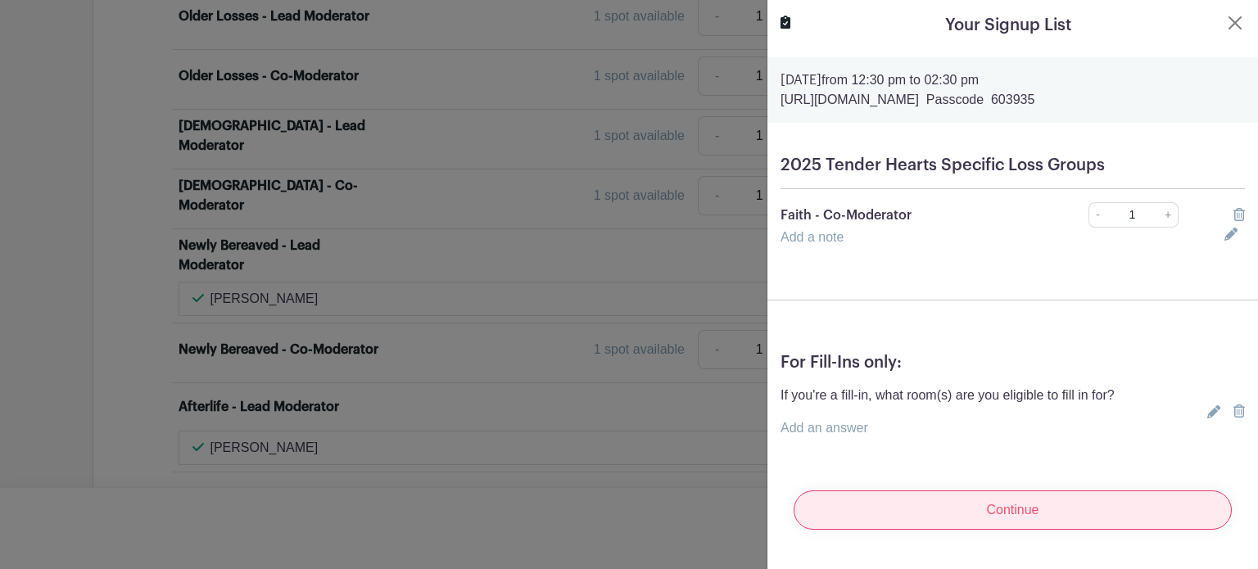
click at [999, 503] on input "Continue" at bounding box center [1013, 510] width 438 height 39
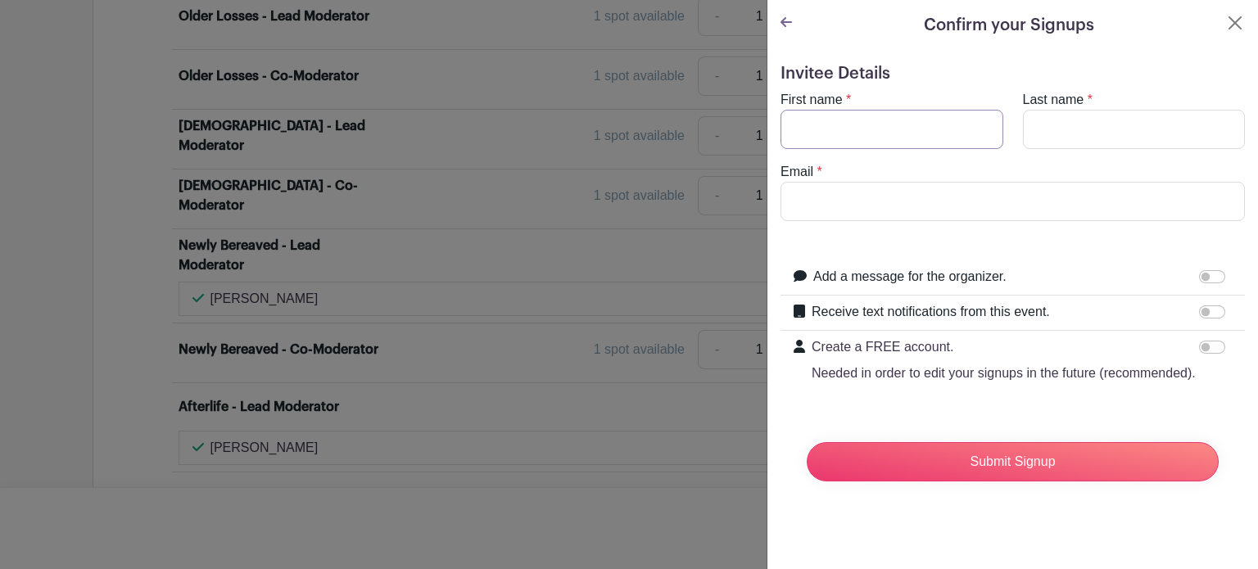
click at [810, 122] on input "First name" at bounding box center [892, 129] width 223 height 39
type input "Michelle"
click at [1038, 129] on input "Last name" at bounding box center [1134, 129] width 223 height 39
type input "Sullivan"
click at [901, 202] on input "Email" at bounding box center [1013, 201] width 464 height 39
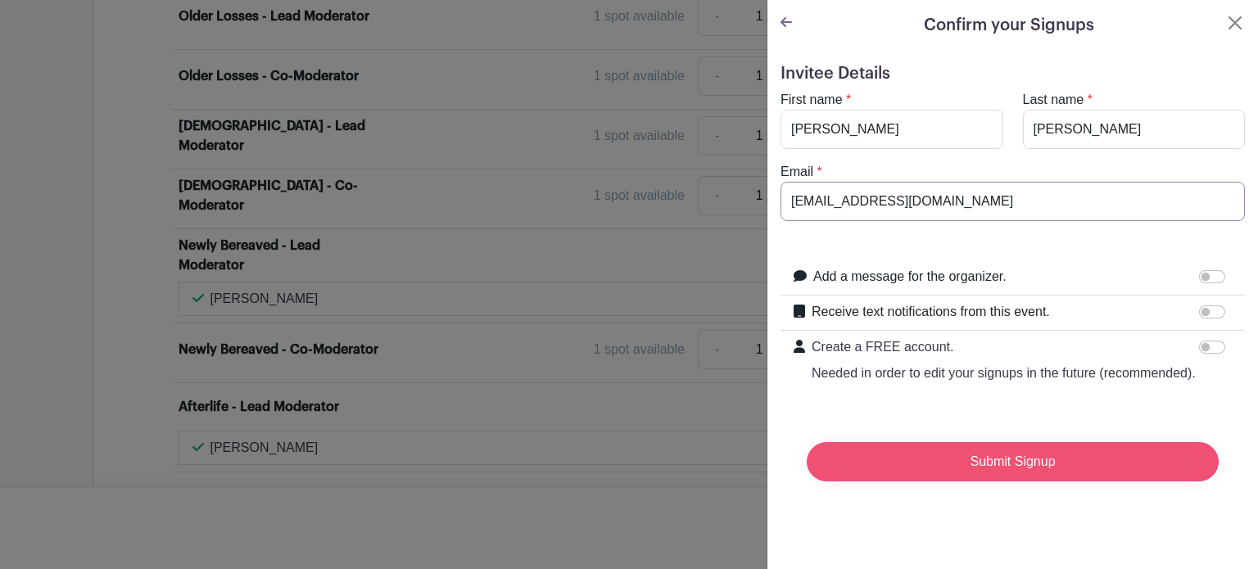
type input "theclarityjourney@gmail.com"
click at [953, 476] on input "Submit Signup" at bounding box center [1013, 461] width 412 height 39
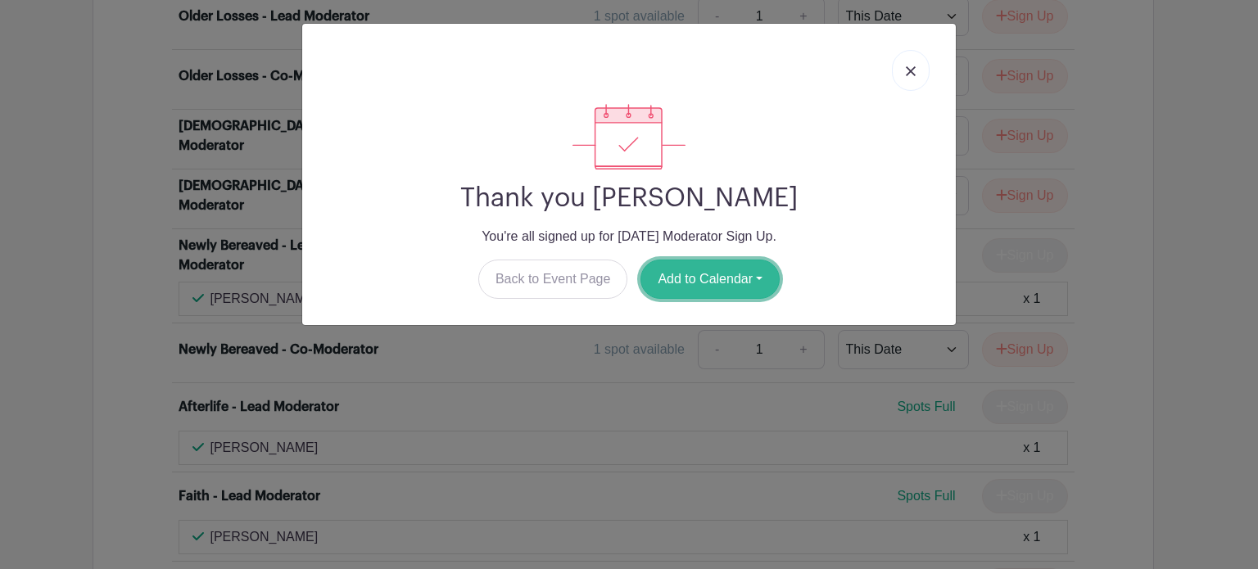
click at [717, 274] on button "Add to Calendar" at bounding box center [710, 279] width 139 height 39
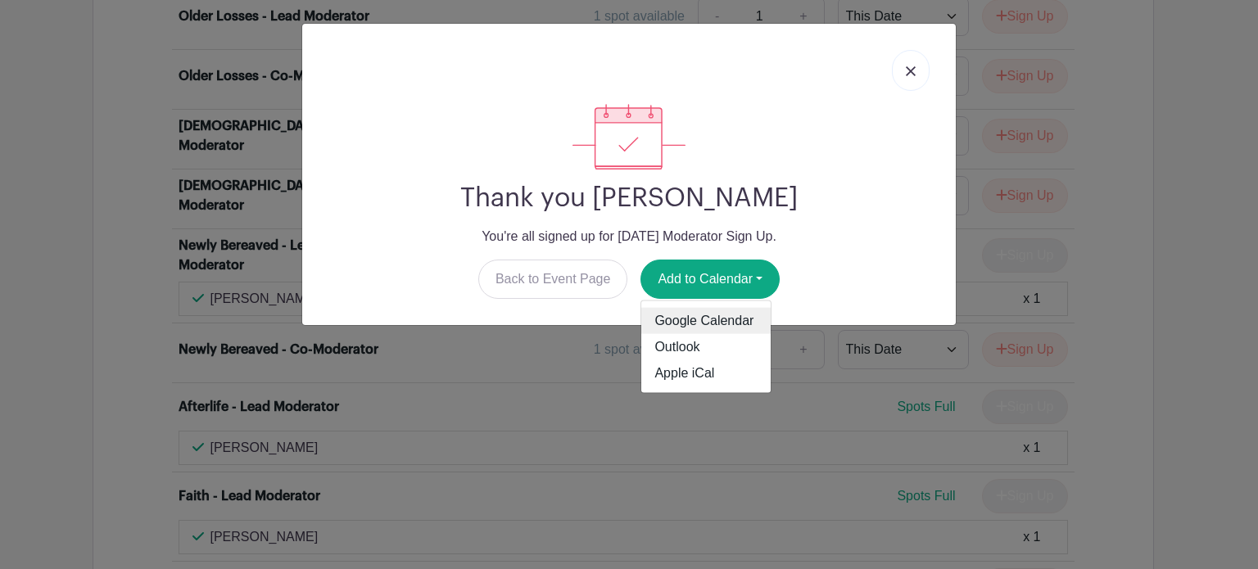
click at [701, 324] on link "Google Calendar" at bounding box center [705, 321] width 129 height 26
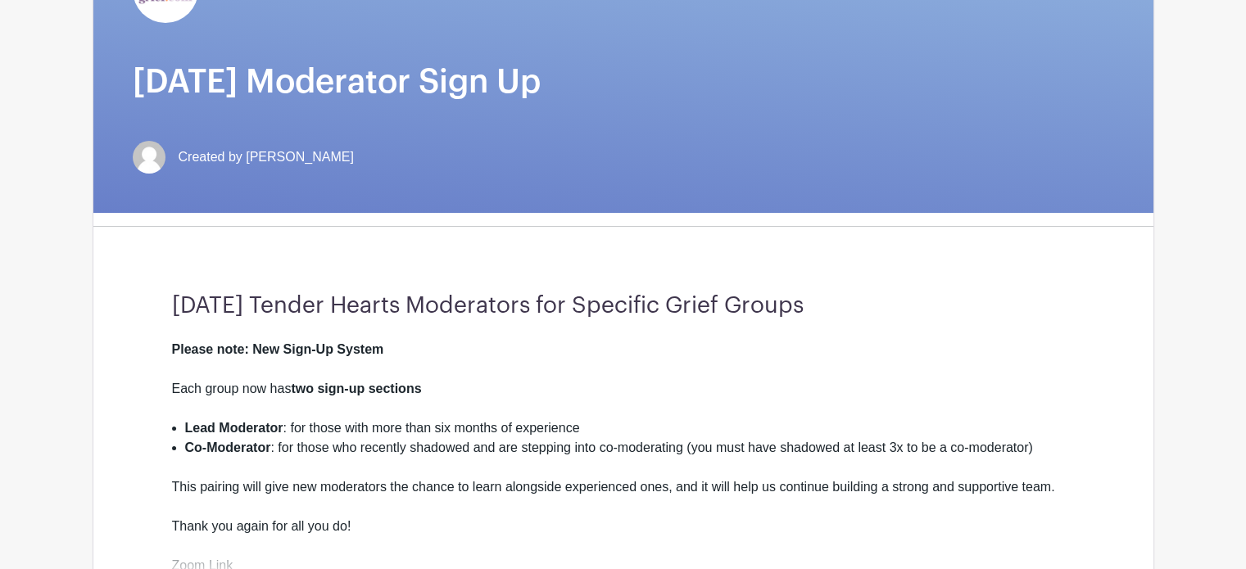
scroll to position [251, 0]
